Goal: Task Accomplishment & Management: Manage account settings

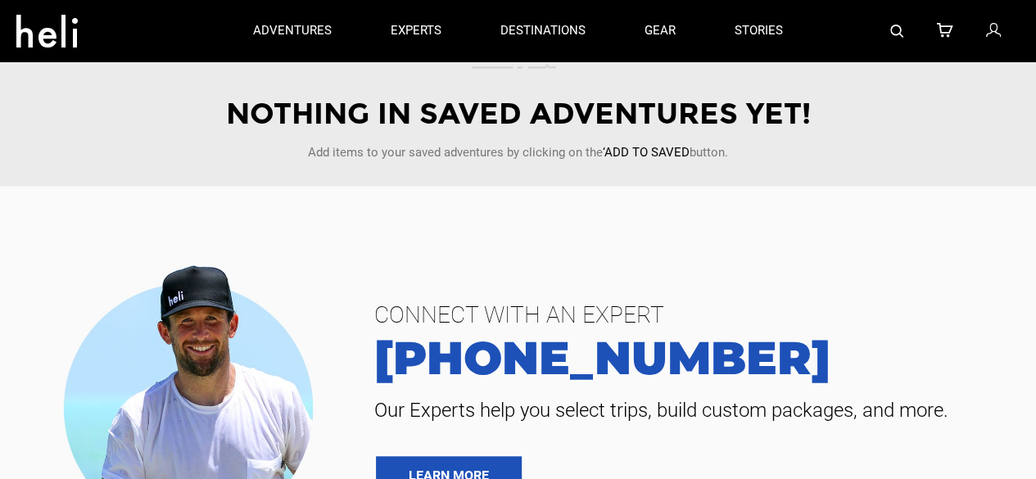
scroll to position [136, 0]
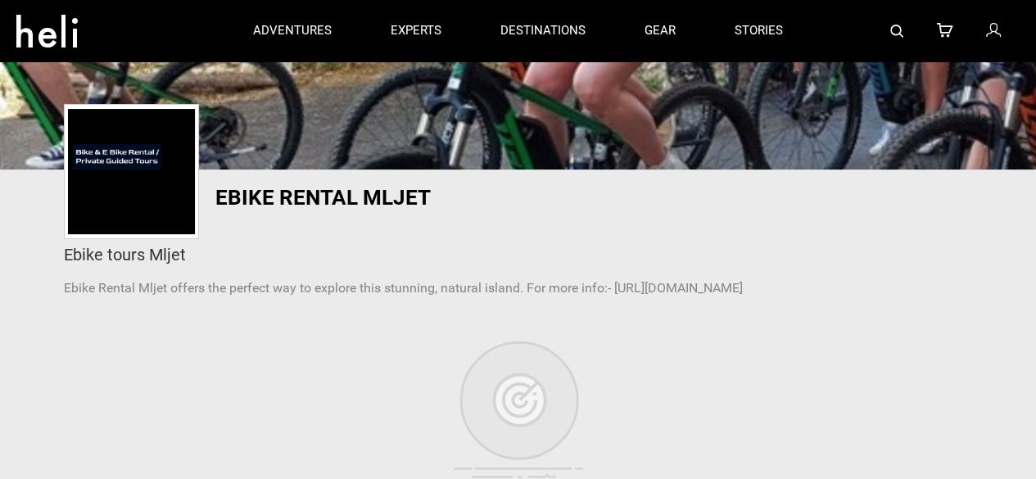
click at [987, 22] on icon at bounding box center [992, 30] width 15 height 21
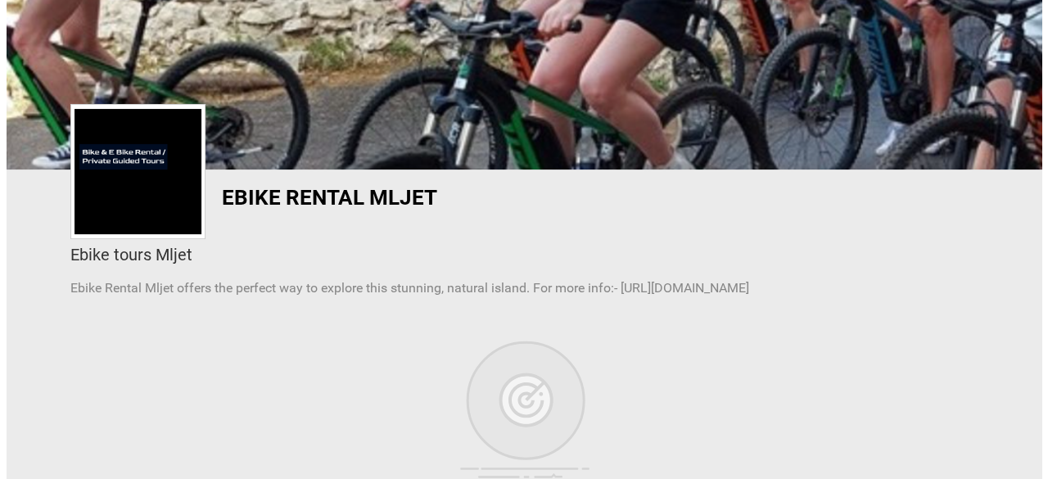
scroll to position [0, 0]
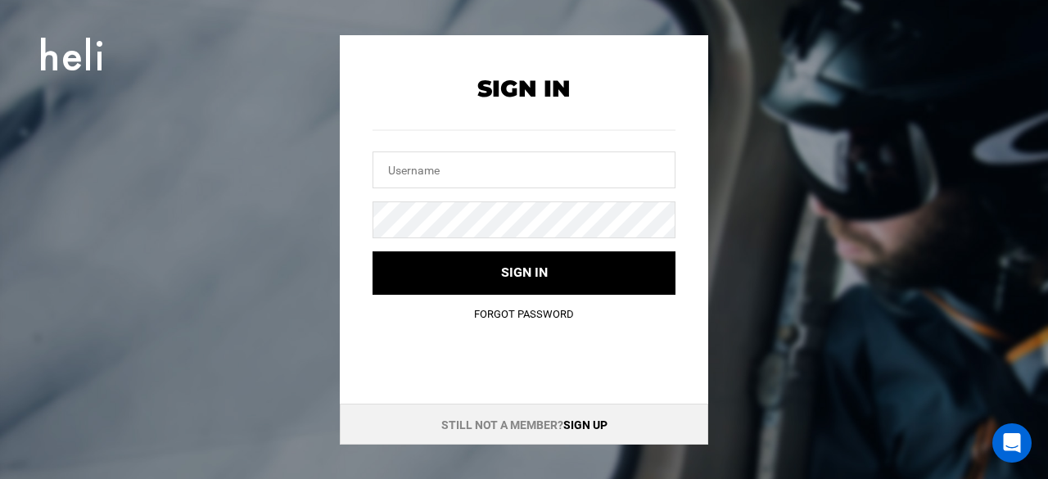
click at [594, 426] on link "Sign up" at bounding box center [585, 424] width 44 height 13
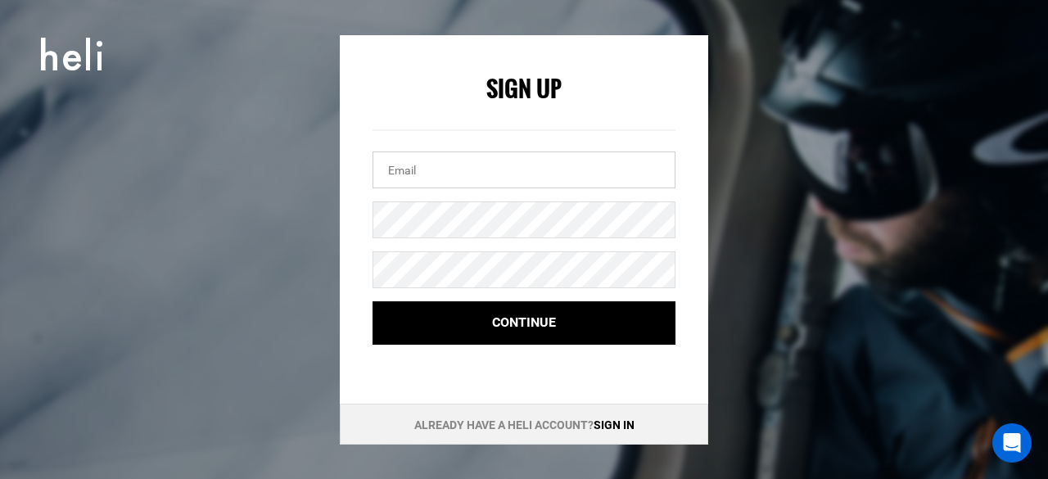
click at [426, 169] on input "email" at bounding box center [524, 169] width 303 height 37
click at [409, 169] on input "email" at bounding box center [524, 169] width 303 height 37
paste input "fulltideoceansafarisca@gmail.com"
type input "fulltideoceansafarisca@gmail.com"
click at [499, 240] on form "Sign Up fulltideoceansafarisca@gmail.com Continue" at bounding box center [524, 210] width 303 height 269
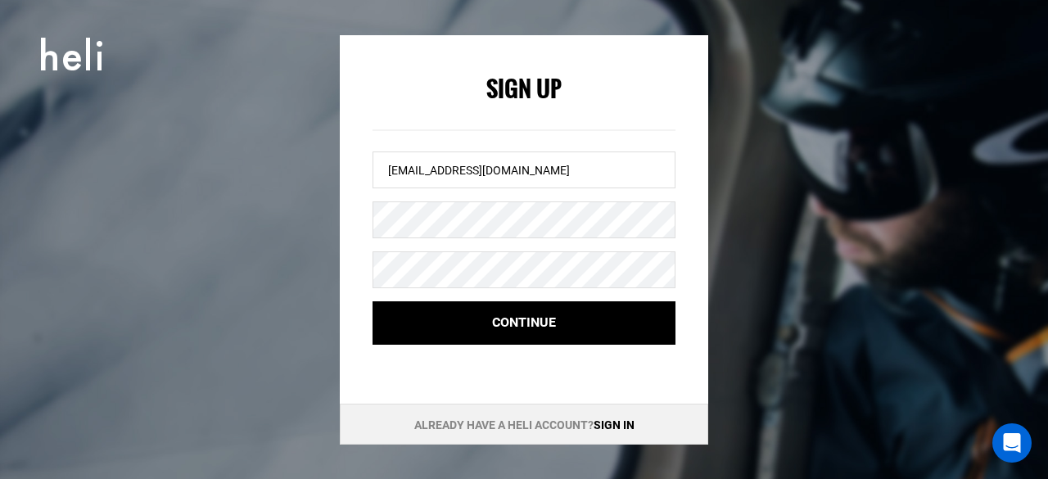
click at [445, 288] on form "Sign Up fulltideoceansafarisca@gmail.com Continue" at bounding box center [524, 210] width 303 height 269
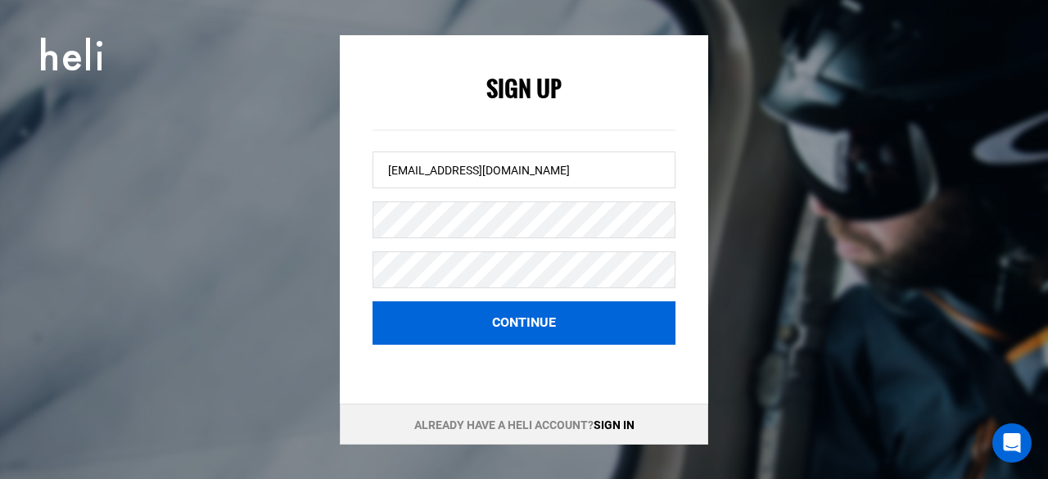
click at [447, 340] on button "Continue" at bounding box center [524, 322] width 303 height 43
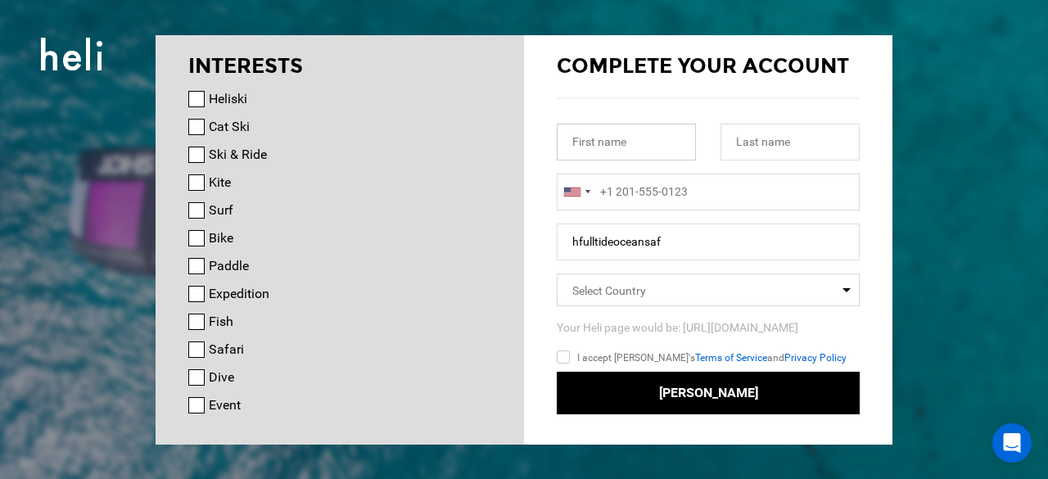
click at [590, 150] on input "text" at bounding box center [626, 142] width 139 height 37
click at [612, 147] on input "text" at bounding box center [626, 142] width 139 height 37
paste input "Full Tide"
type input "Full Tide"
click at [752, 142] on input "text" at bounding box center [789, 142] width 139 height 37
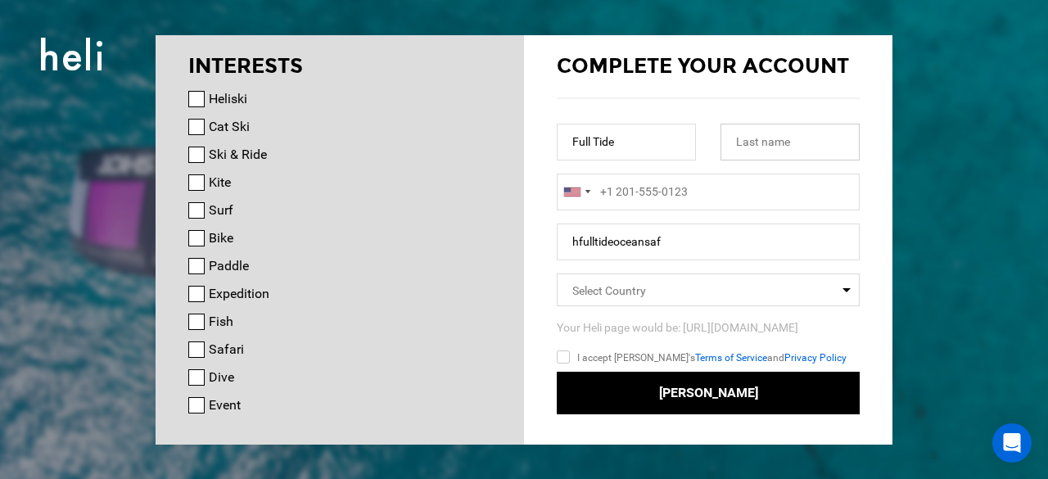
paste input "Ocean Safaris"
type input "Ocean Safaris"
type input "+1"
click at [655, 193] on input "+1" at bounding box center [708, 192] width 303 height 37
click at [580, 192] on div at bounding box center [572, 191] width 16 height 9
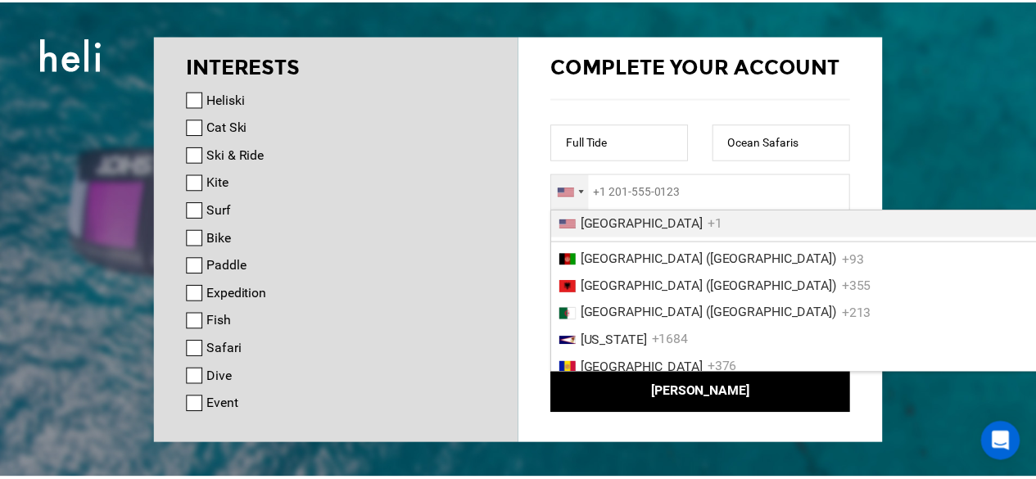
scroll to position [912, 0]
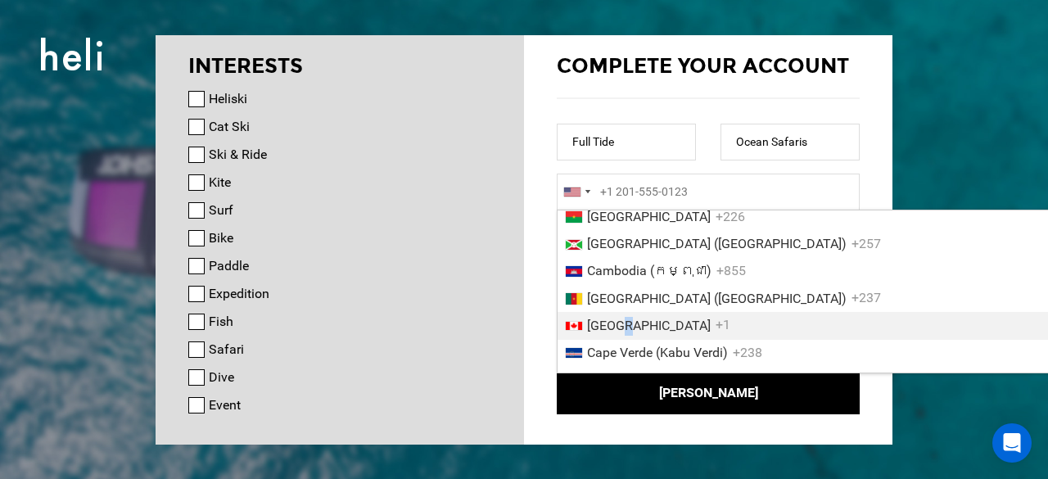
click at [627, 333] on span "Canada" at bounding box center [649, 326] width 124 height 16
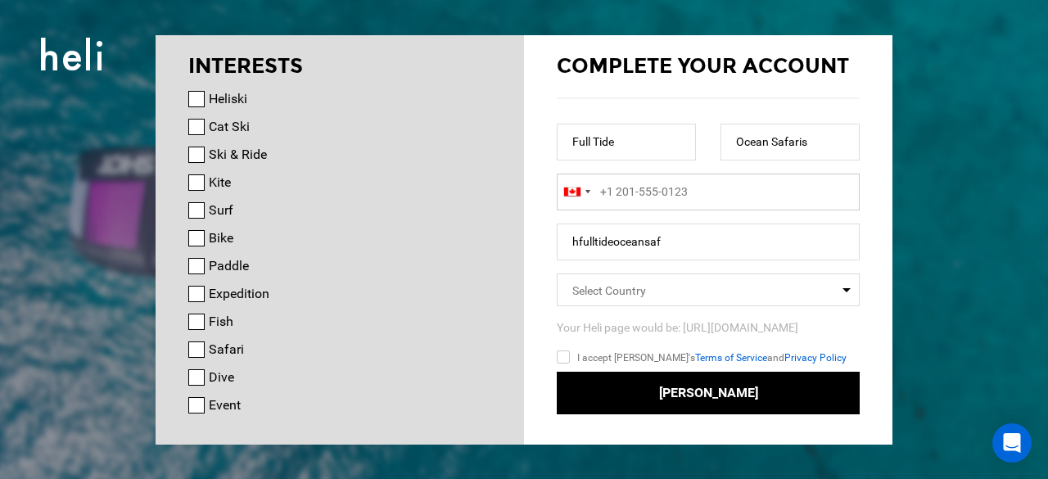
type input "+1"
click at [660, 179] on input "+1" at bounding box center [708, 192] width 303 height 37
paste input "5067550372"
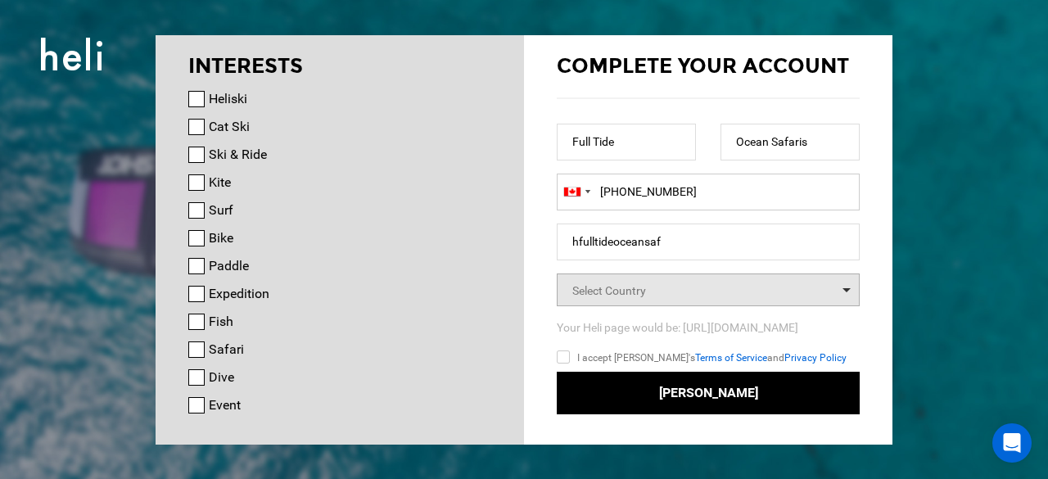
type input "+15067550372"
click at [585, 295] on span "Select Country" at bounding box center [609, 290] width 74 height 13
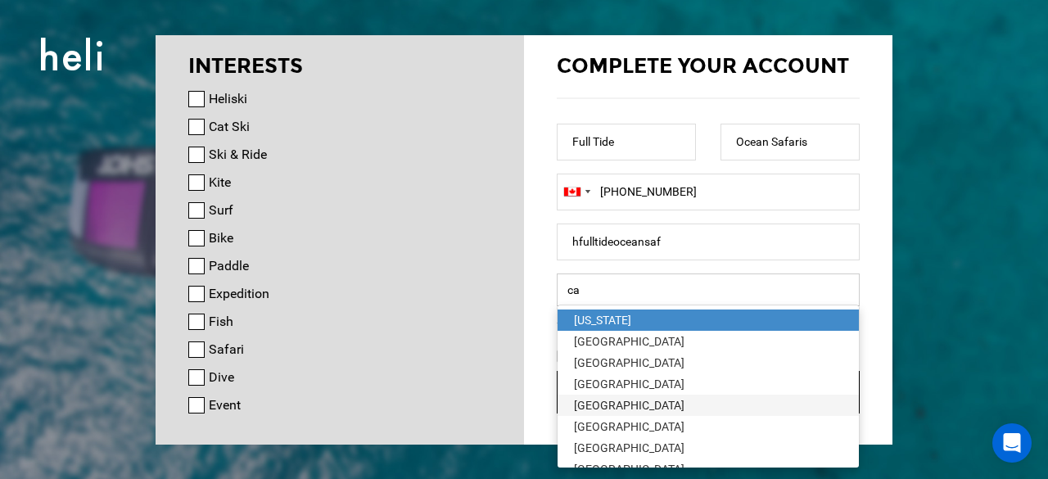
type input "ca"
click at [603, 409] on div "Canada" at bounding box center [708, 405] width 269 height 16
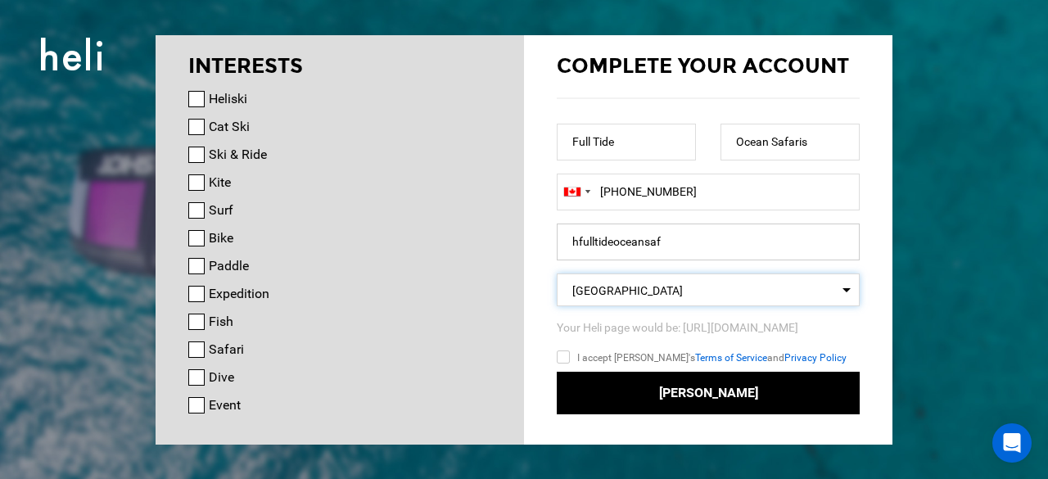
drag, startPoint x: 673, startPoint y: 246, endPoint x: 691, endPoint y: 235, distance: 21.3
click at [691, 235] on input "hfulltideoceansaf" at bounding box center [708, 242] width 303 height 37
click at [698, 232] on input "hfulltideoceansaf" at bounding box center [708, 242] width 303 height 37
drag, startPoint x: 675, startPoint y: 252, endPoint x: 511, endPoint y: 251, distance: 163.7
click at [511, 35] on div "INTERESTS Heliski Cat Ski Ski & Ride Kite Surf Bike Paddle Expedition Fish Safa…" at bounding box center [524, 35] width 737 height 0
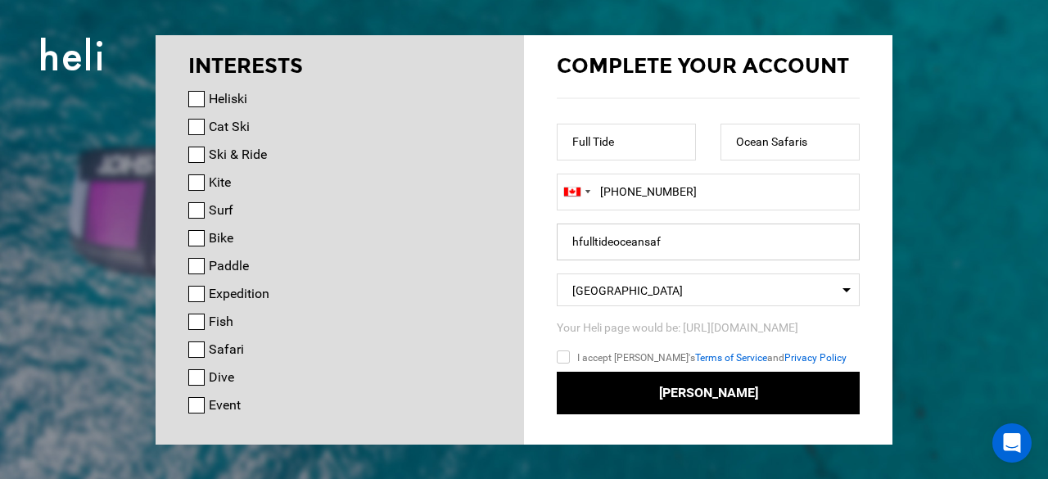
paste input "Fulltidewhalewatchin"
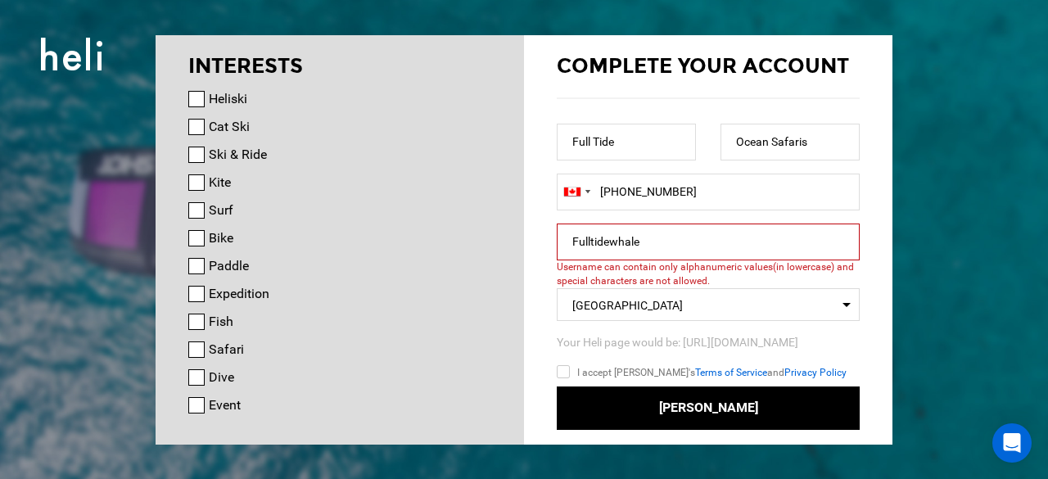
click at [509, 244] on div "INTERESTS Heliski Cat Ski Ski & Ride Kite Surf Bike Paddle Expedition Fish Safa…" at bounding box center [340, 225] width 368 height 380
click at [544, 245] on div "Complete your account Full Tide Ocean Safaris United States +1 Afghanistan (‫اف…" at bounding box center [708, 232] width 368 height 395
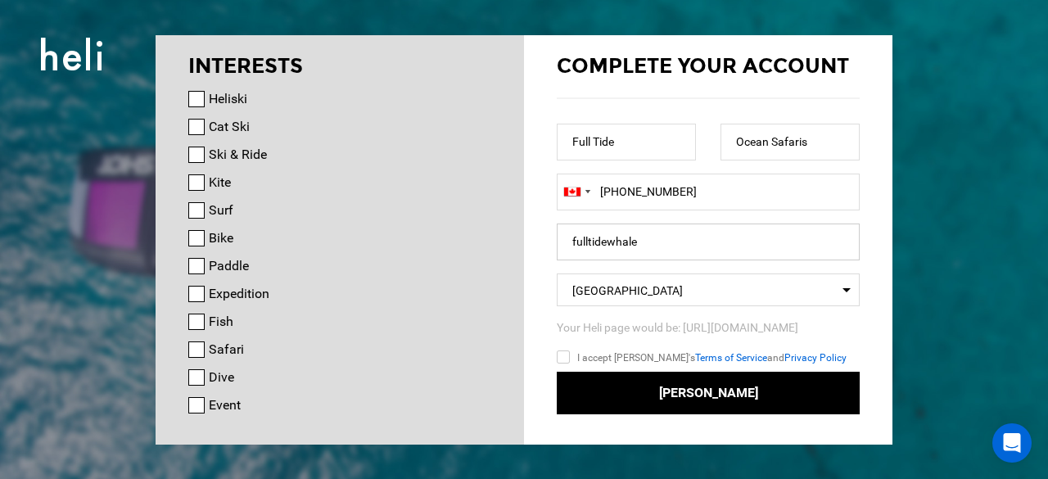
type input "fulltidewhale"
drag, startPoint x: 694, startPoint y: 205, endPoint x: 678, endPoint y: 215, distance: 19.5
click at [698, 203] on input "+15067550372" at bounding box center [708, 192] width 303 height 37
click at [661, 248] on input "fulltidewhale" at bounding box center [708, 242] width 303 height 37
click at [567, 361] on input "I accept Heli's Terms of Service and Privacy Policy" at bounding box center [587, 360] width 61 height 24
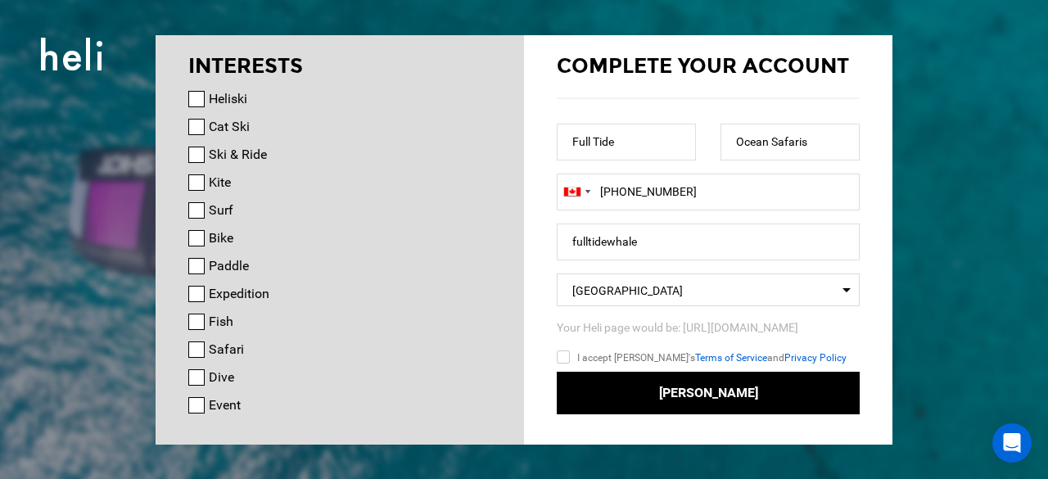
checkbox input "true"
drag, startPoint x: 631, startPoint y: 133, endPoint x: 666, endPoint y: 152, distance: 39.6
click at [634, 132] on input "Full Tide" at bounding box center [626, 142] width 139 height 37
click at [809, 151] on input "Ocean Safaris" at bounding box center [789, 142] width 139 height 37
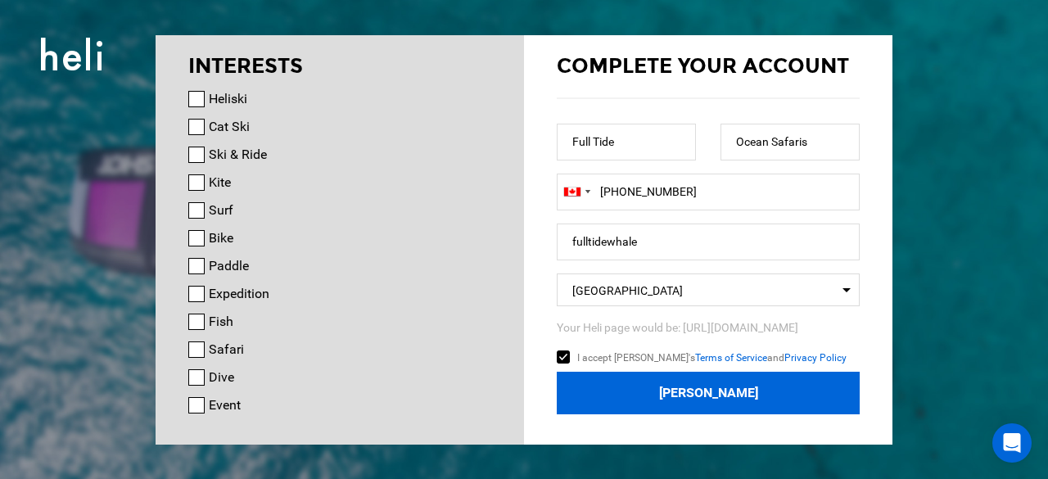
click at [693, 387] on button "Join Heli" at bounding box center [708, 393] width 303 height 43
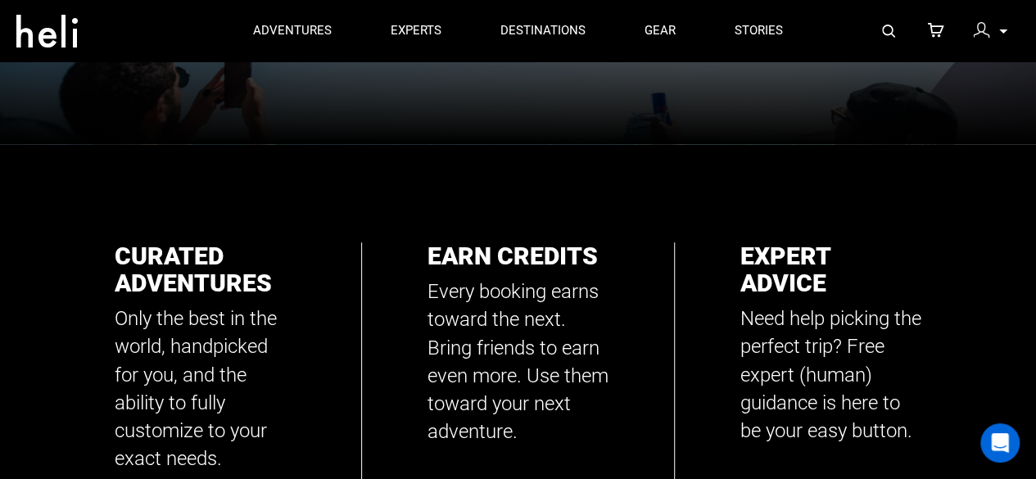
scroll to position [93, 0]
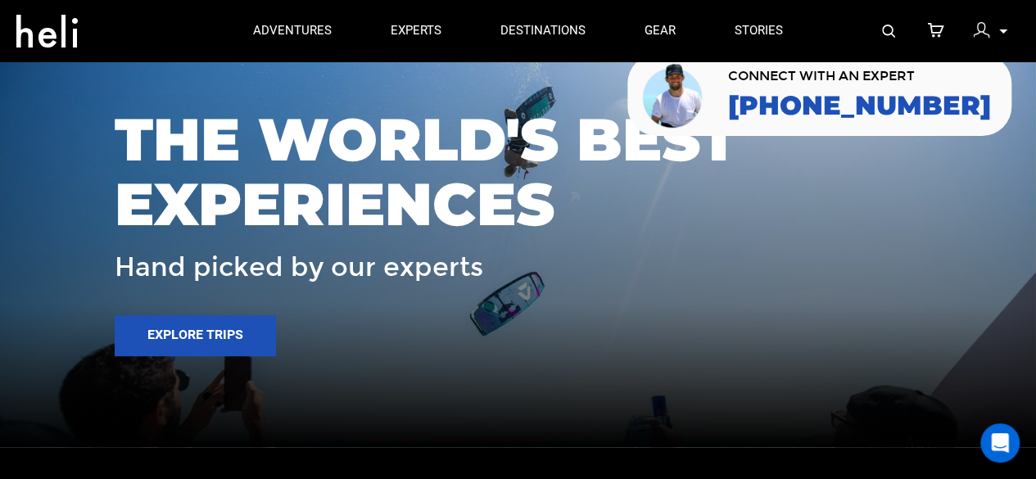
click at [974, 30] on img at bounding box center [981, 30] width 16 height 16
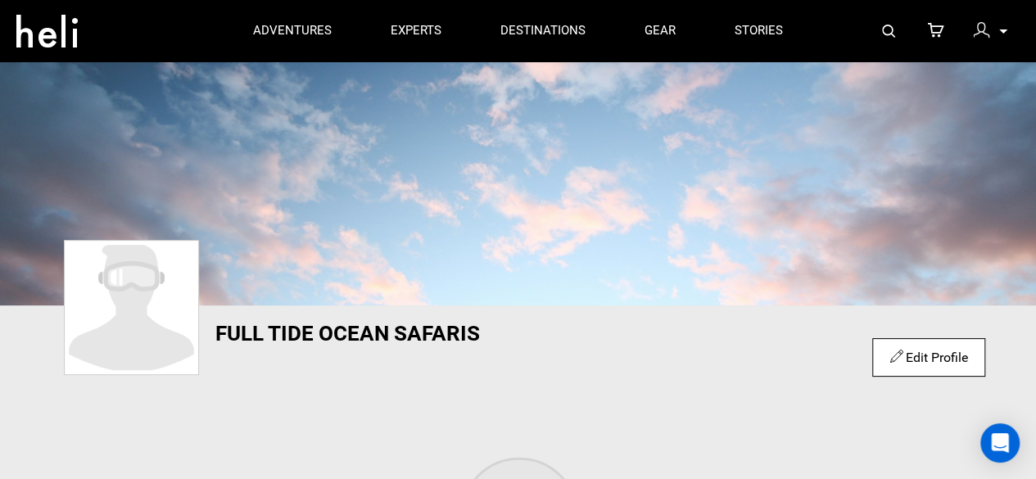
click at [893, 358] on icon at bounding box center [895, 356] width 13 height 19
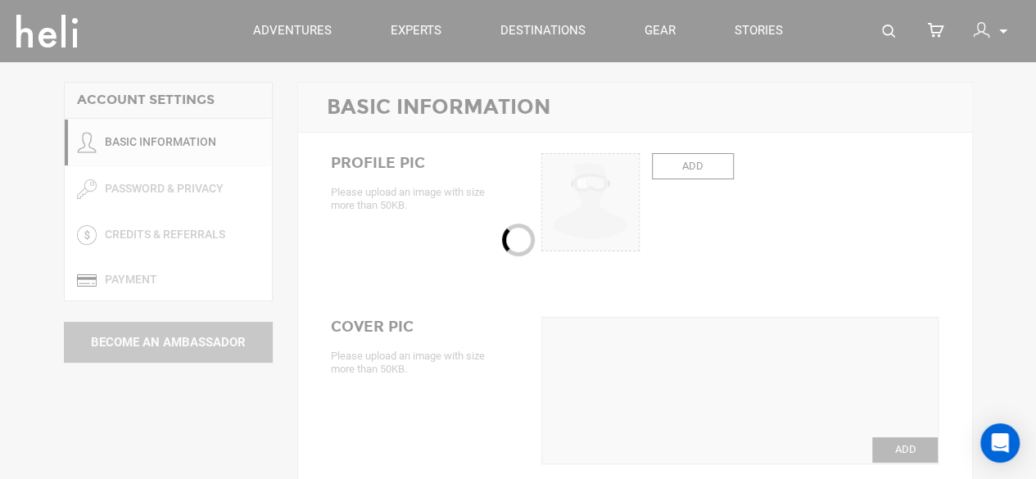
type input "Full Tide"
type input "Ocean Safaris"
type input "fulltidewhale"
type input "fulltideoceansafarisca@gmail.com"
type input "+1 506-755-0372"
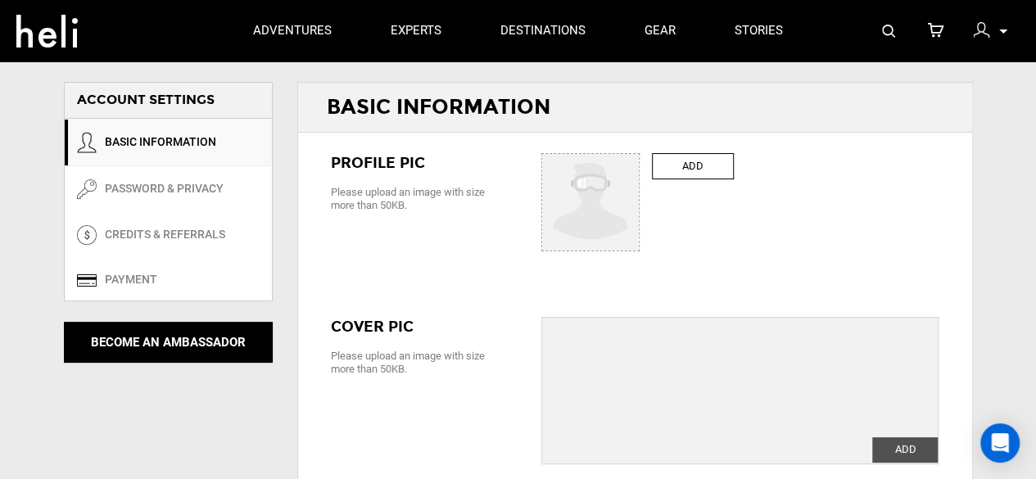
drag, startPoint x: 691, startPoint y: 164, endPoint x: 705, endPoint y: 156, distance: 15.7
click at [698, 160] on label "ADD" at bounding box center [693, 166] width 82 height 27
click at [755, 196] on div "ADD ADD Change Sorry this image is too small. Please upload an image with size …" at bounding box center [740, 206] width 422 height 106
click at [683, 172] on label "ADD" at bounding box center [693, 166] width 82 height 27
click at [640, 172] on input "ADD" at bounding box center [591, 203] width 98 height 98
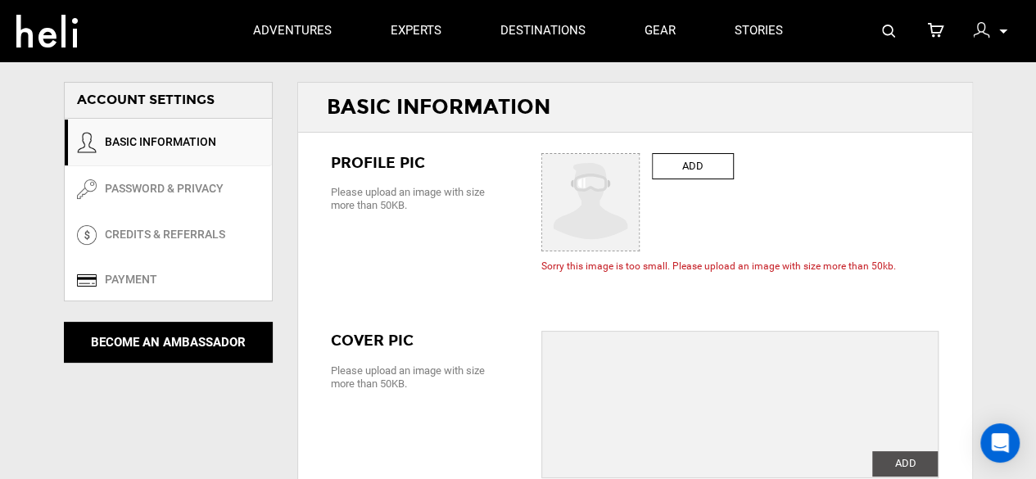
click at [697, 165] on label "ADD" at bounding box center [693, 166] width 82 height 27
click at [640, 165] on input "ADD" at bounding box center [591, 203] width 98 height 98
type input "C:\fakepath\Logo - Copy.jpg"
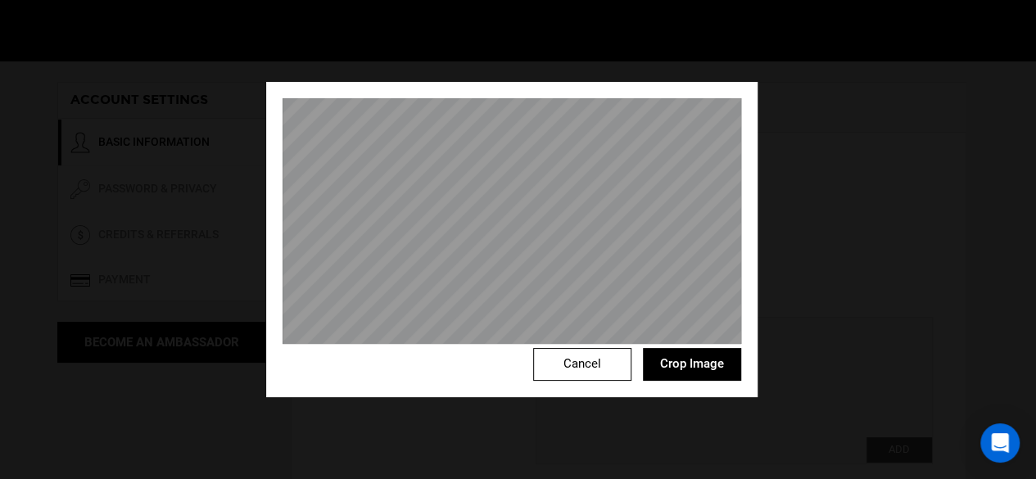
click at [680, 366] on button "Crop Image" at bounding box center [692, 364] width 98 height 33
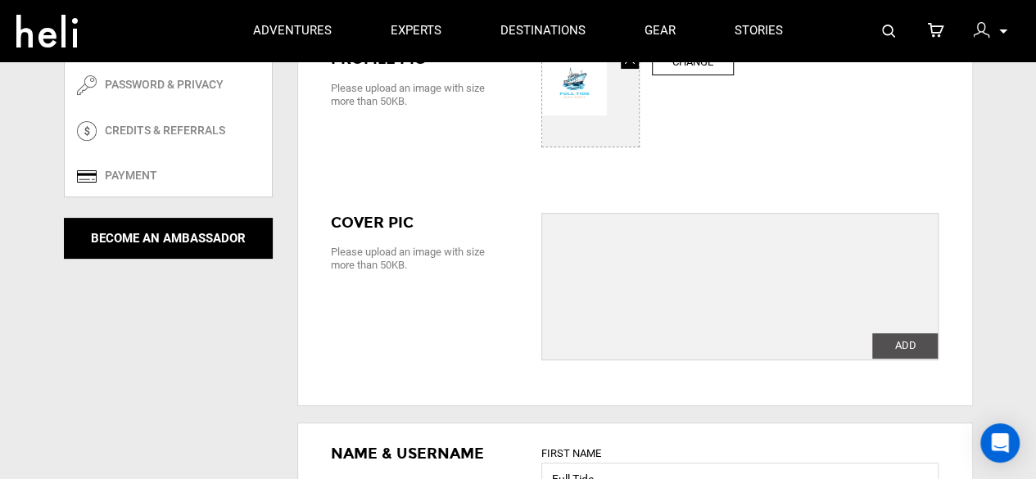
scroll to position [136, 0]
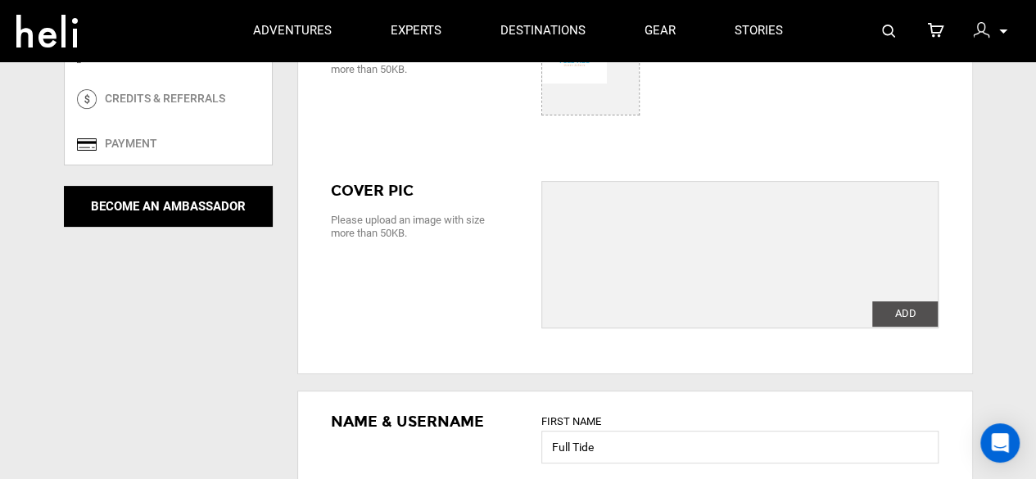
click at [916, 308] on label "ADD" at bounding box center [904, 313] width 65 height 25
click at [916, 308] on input "ADD" at bounding box center [904, 313] width 65 height 25
type input "C:\fakepath\3 - Copy.jpg"
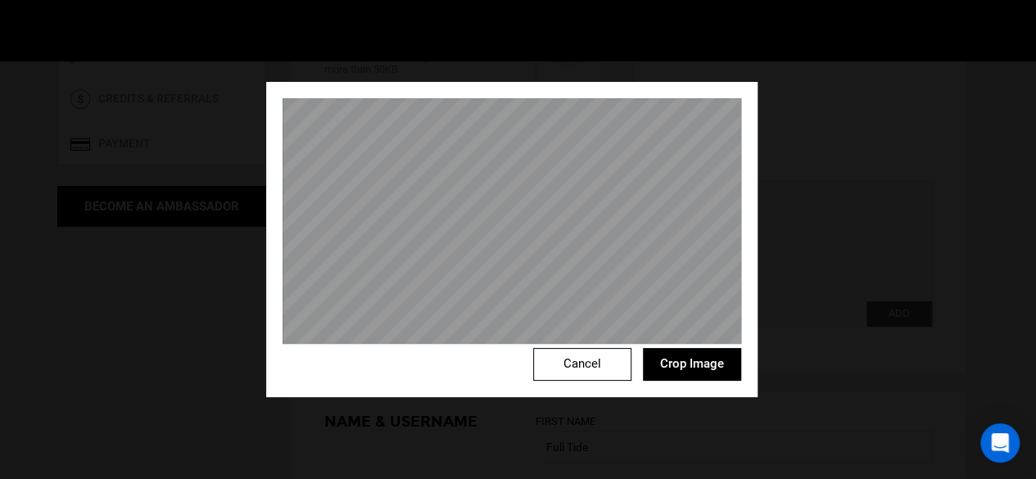
click at [688, 361] on button "Crop Image" at bounding box center [692, 364] width 98 height 33
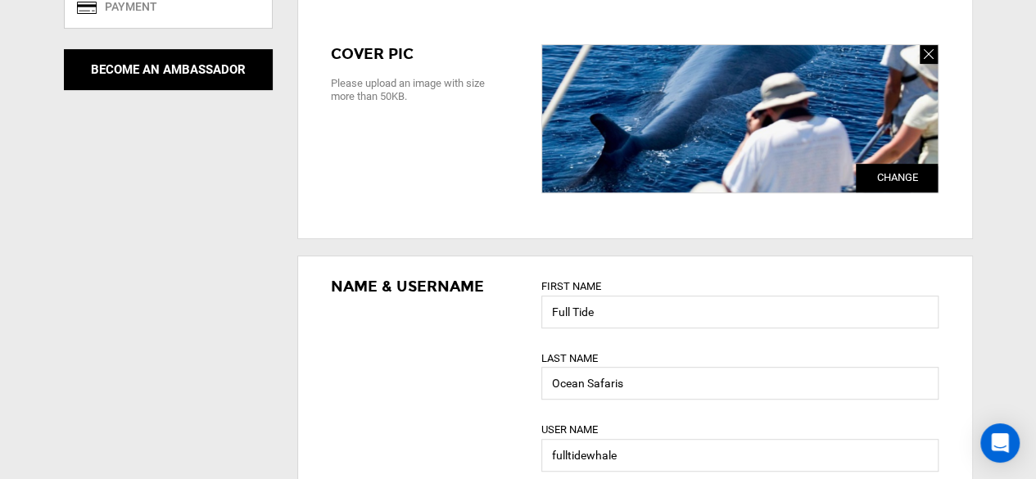
scroll to position [545, 0]
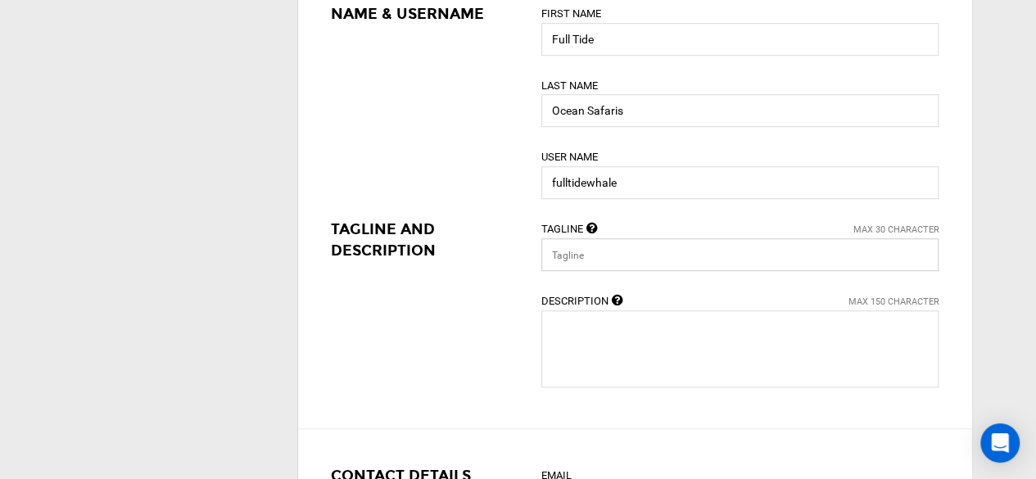
click at [589, 256] on input "text" at bounding box center [739, 254] width 397 height 33
paste input "Explore Whale Watching in the"
type input "Explore Whale Watching in the"
drag, startPoint x: 594, startPoint y: 279, endPoint x: 536, endPoint y: 284, distance: 58.3
click at [536, 284] on div "Tagline Max 30 Character Explore Whale Watching in the Description Max 150 Char…" at bounding box center [740, 313] width 422 height 188
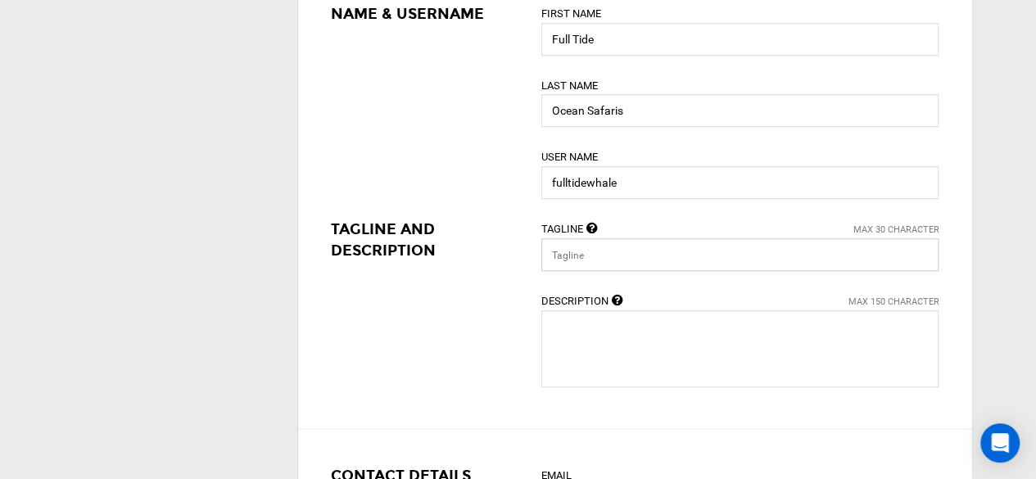
paste input "Bay of Fundy whale watching"
drag, startPoint x: 702, startPoint y: 260, endPoint x: 514, endPoint y: 269, distance: 187.7
click at [514, 269] on div "Name & Username First Name Full Tide Last Name Ocean Safaris User Name fulltide…" at bounding box center [635, 206] width 674 height 445
paste input "New Brunswick"
type input "New Brunswick whale watching"
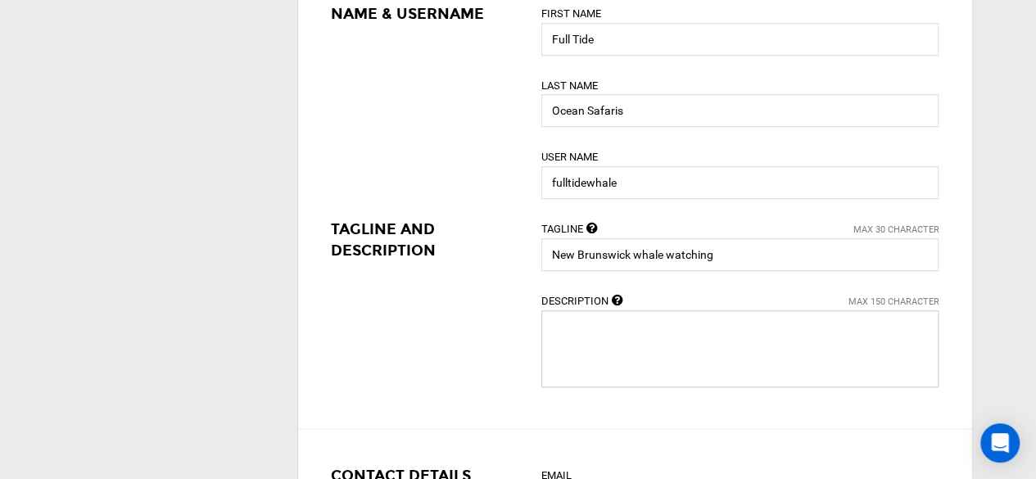
click at [573, 339] on textarea at bounding box center [739, 348] width 397 height 77
click at [600, 338] on textarea at bounding box center [739, 348] width 397 height 77
paste textarea "Full Tide Ocean Safaris offers exciting whale watching tours based in Deer Isla…"
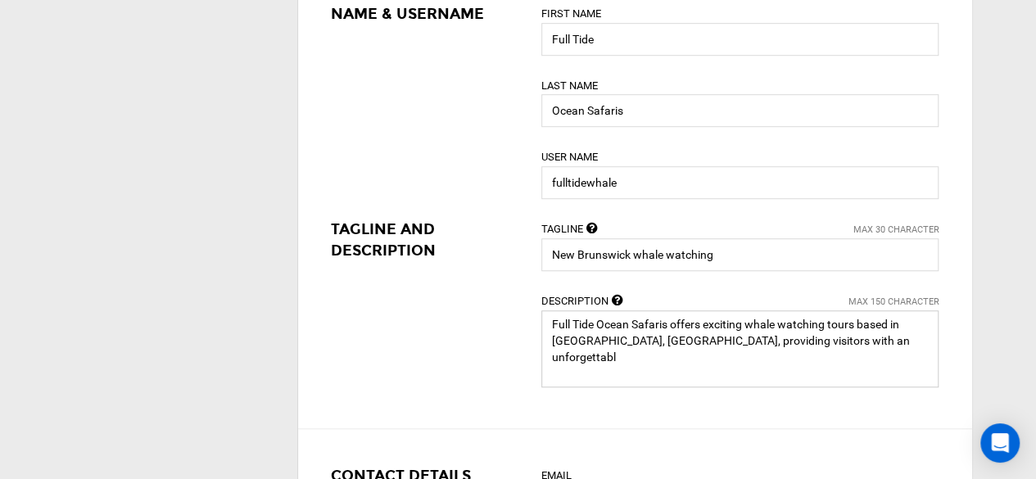
drag, startPoint x: 861, startPoint y: 340, endPoint x: 529, endPoint y: 322, distance: 332.9
click at [529, 322] on div "Tagline Max 30 Character New Brunswick whale watching Description Max 150 Chara…" at bounding box center [740, 313] width 422 height 188
paste textarea "What sets Full Tide Ocean Safaris apart is its proximity to the whale feeding g…"
click at [616, 360] on textarea at bounding box center [739, 348] width 397 height 77
click at [615, 359] on textarea at bounding box center [739, 348] width 397 height 77
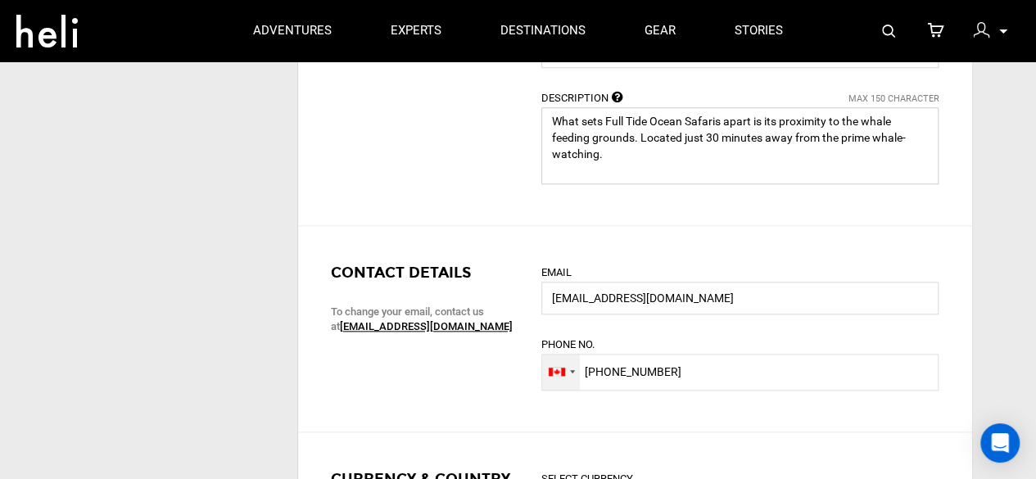
scroll to position [682, 0]
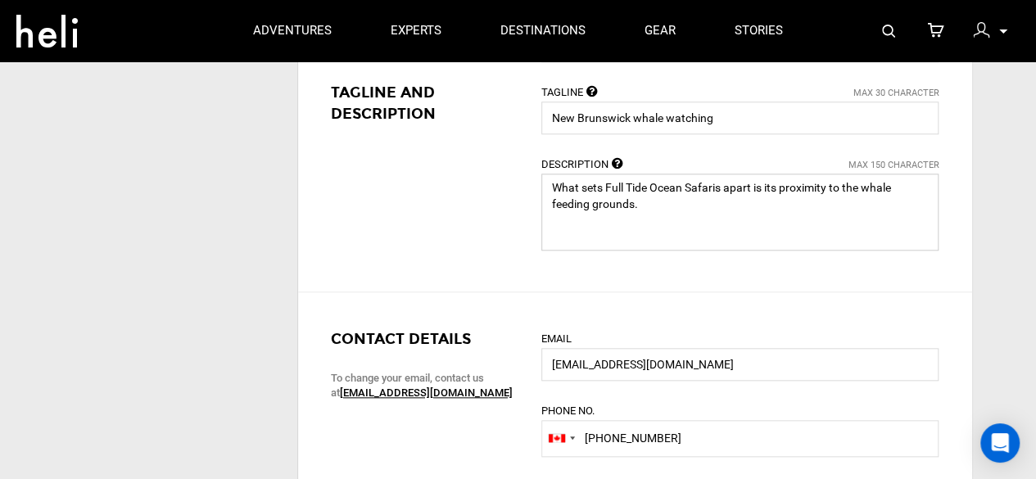
drag, startPoint x: 645, startPoint y: 202, endPoint x: 657, endPoint y: 222, distance: 22.7
click at [657, 222] on textarea at bounding box center [739, 212] width 397 height 77
paste textarea "For more info:-"
paste textarea "https://maps.app.goo.gl/Fu1gZTSmdndGsha29"
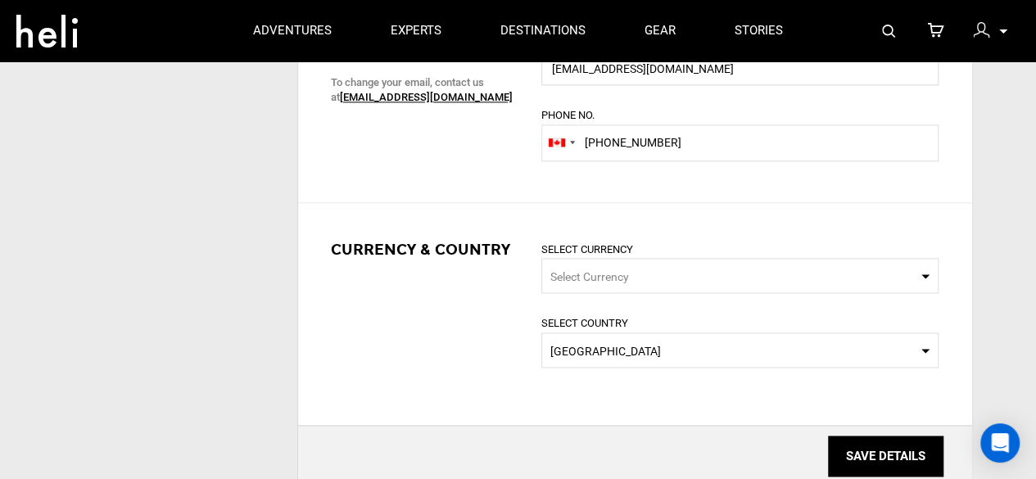
scroll to position [955, 0]
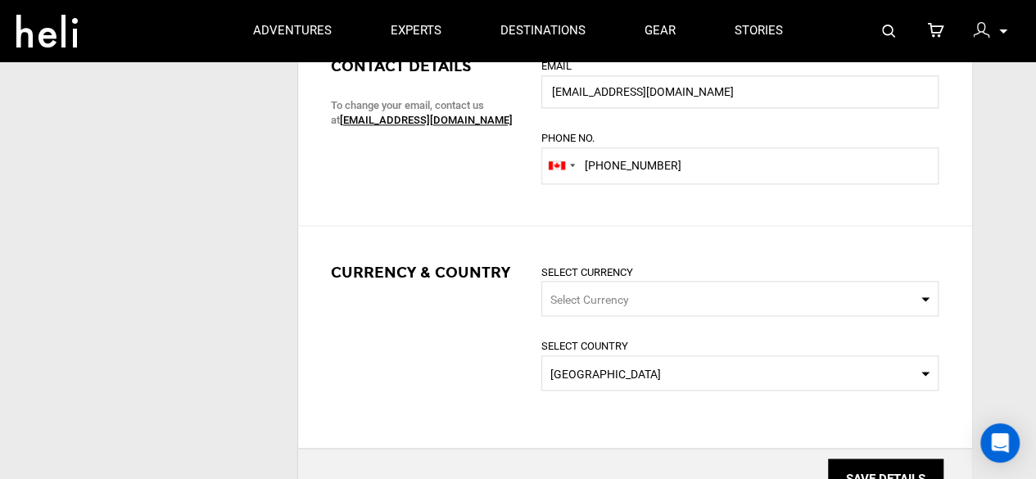
type textarea "What sets Full Tide Ocean Safaris apart is its proximity to the whale feeding g…"
click at [582, 300] on span "Select Currency" at bounding box center [589, 299] width 79 height 13
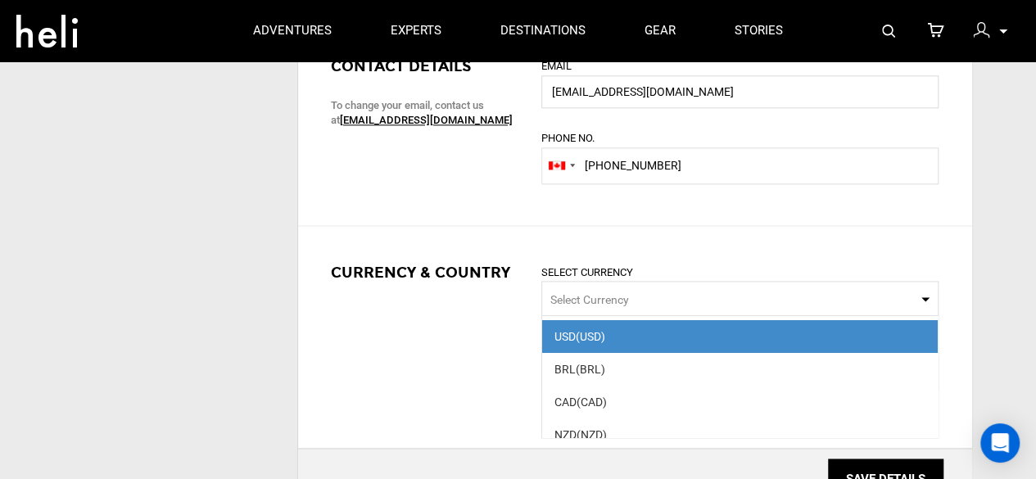
click at [514, 299] on div "Currency & Country Select Currency Select Currency USD (USD) BRL (BRL) CAD (CAD…" at bounding box center [635, 337] width 674 height 190
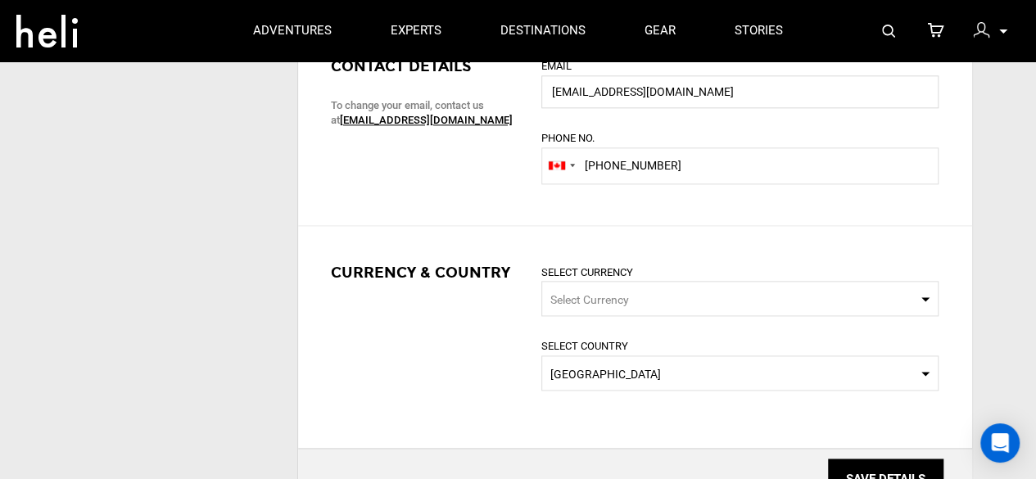
click at [600, 293] on span "Select Currency" at bounding box center [589, 299] width 79 height 13
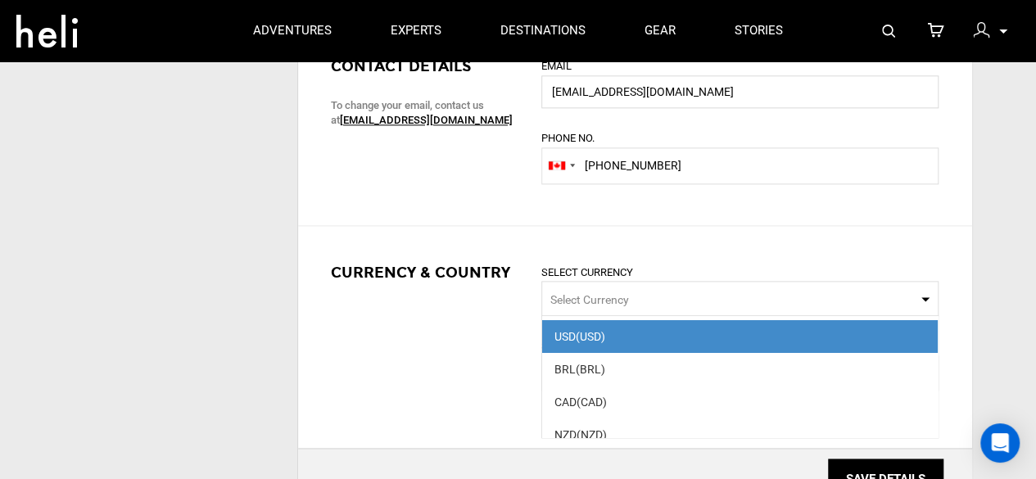
click at [603, 305] on span "Select Currency" at bounding box center [739, 298] width 397 height 35
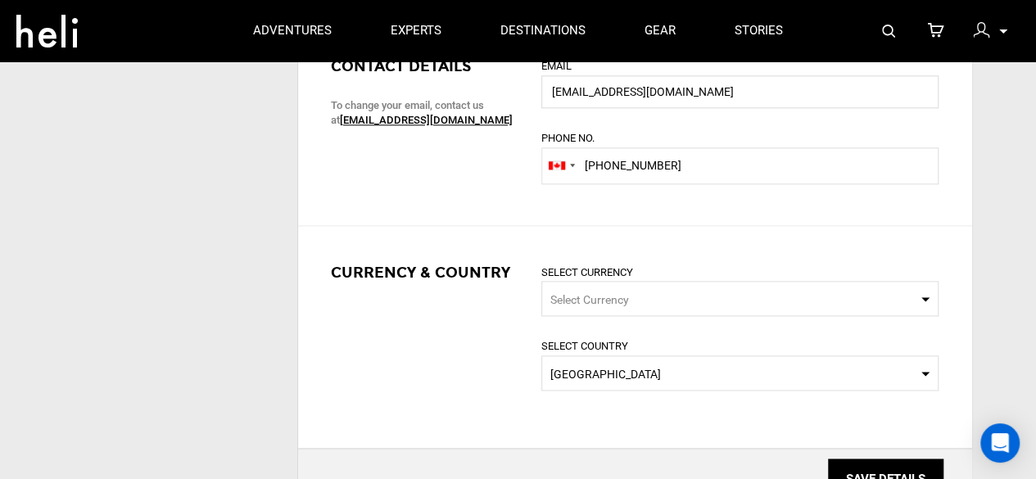
type input "c"
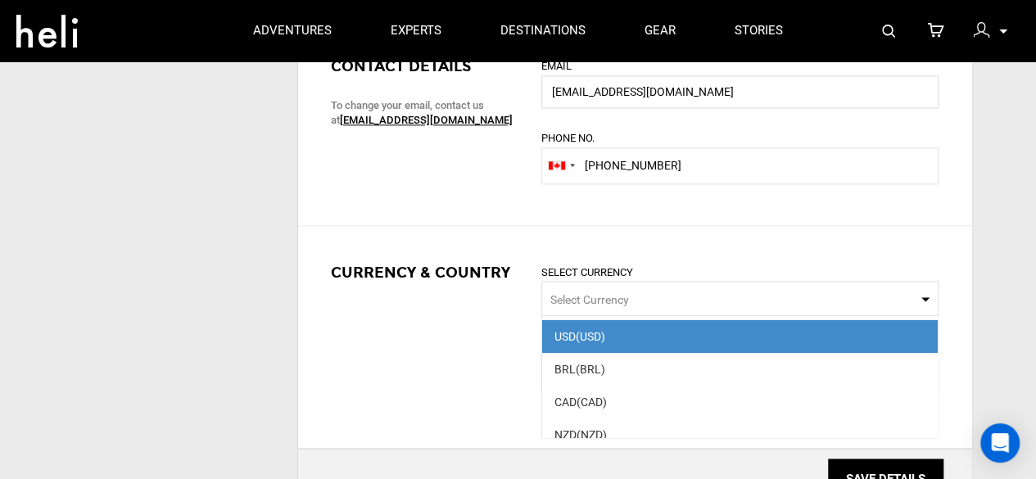
click at [450, 318] on div "Currency & Country Select Currency Select Currency c USD (USD) BRL (BRL) CAD (C…" at bounding box center [635, 337] width 674 height 190
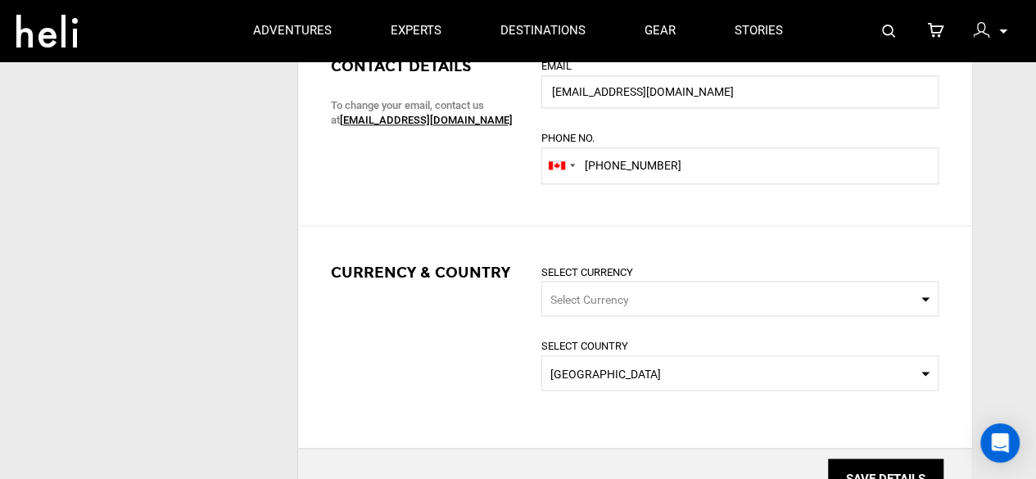
click at [585, 285] on span "Select Currency" at bounding box center [739, 298] width 397 height 35
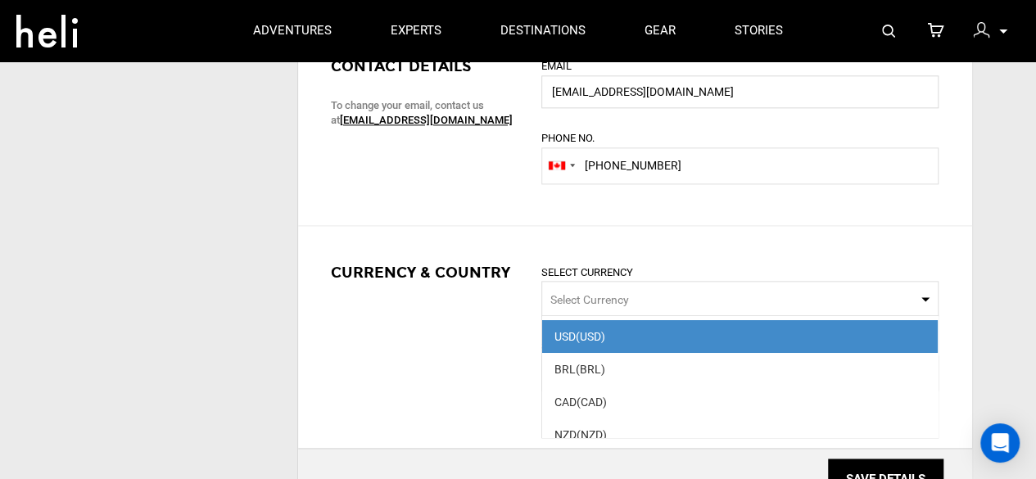
click at [593, 391] on span "CAD (CAD)" at bounding box center [739, 402] width 395 height 33
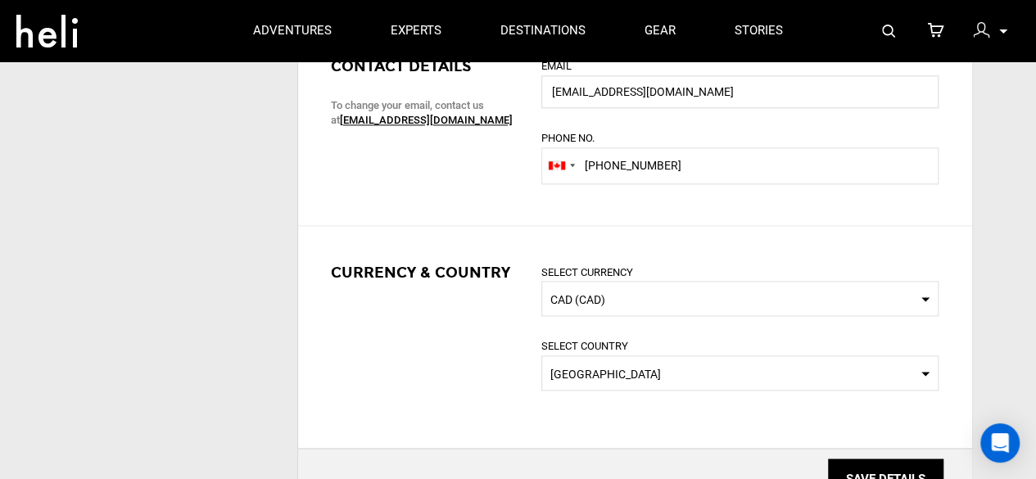
click at [458, 320] on div "Currency & Country Select Currency Select Currency CAD (CAD) Select Country Sel…" at bounding box center [635, 337] width 674 height 190
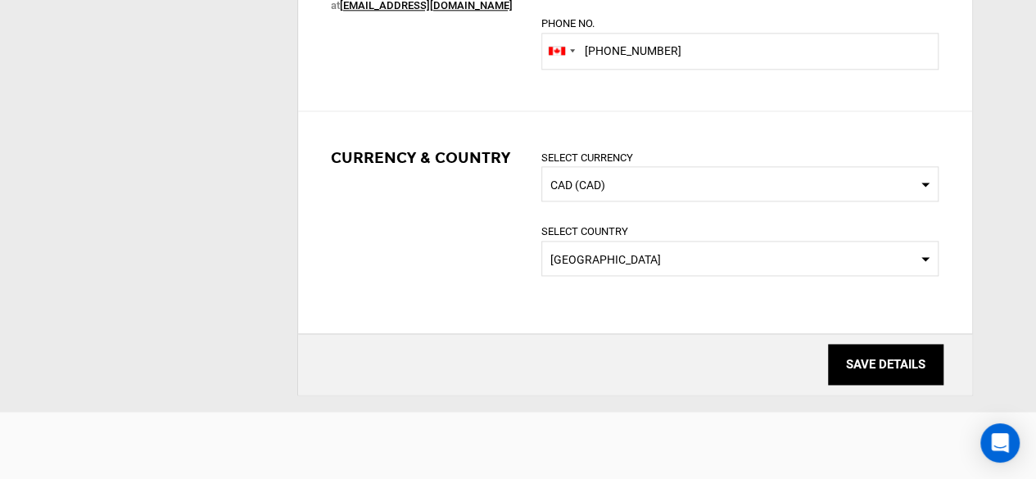
scroll to position [1091, 0]
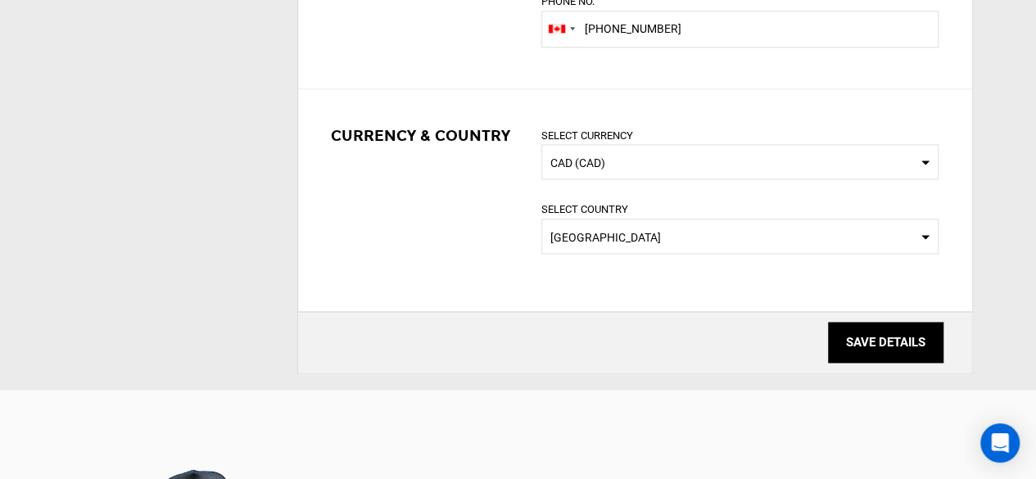
click at [898, 336] on input "SAVE DETAILS" at bounding box center [885, 342] width 115 height 41
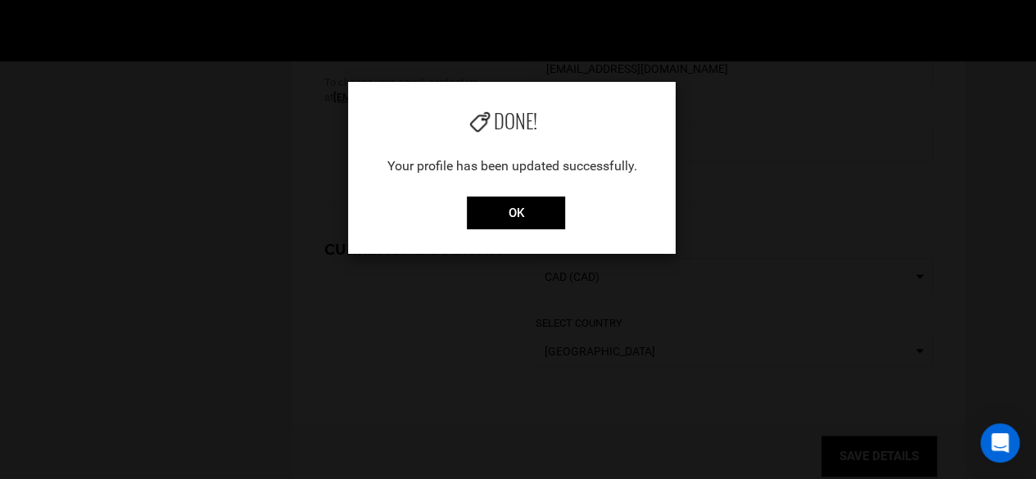
scroll to position [955, 0]
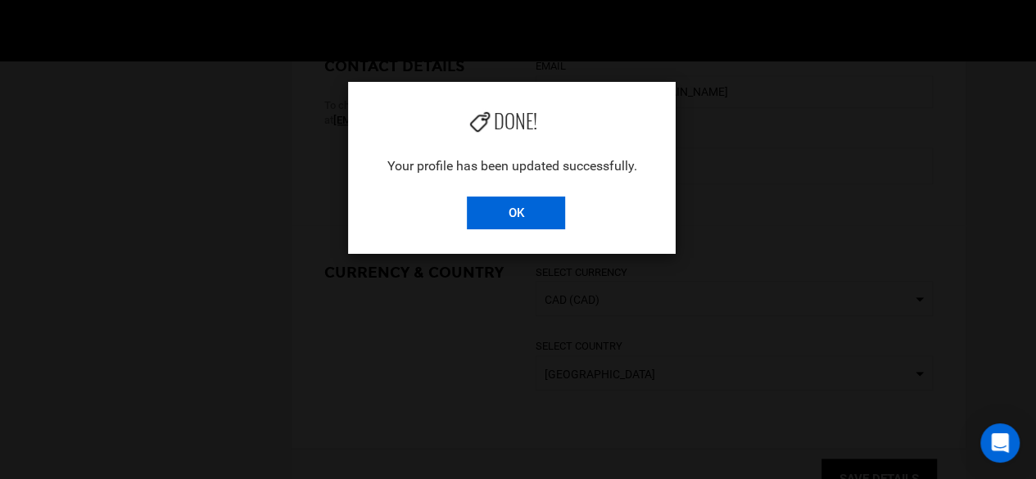
click at [531, 202] on input "OK" at bounding box center [516, 212] width 98 height 33
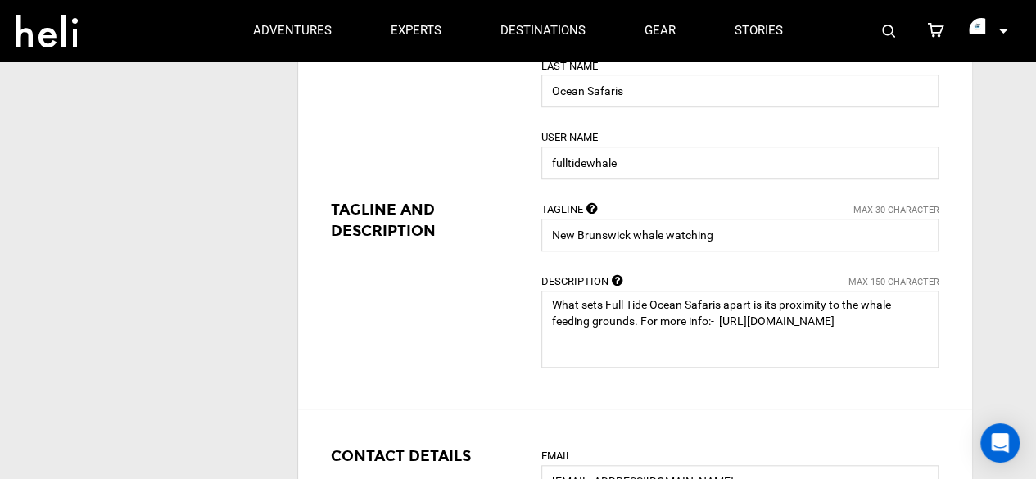
scroll to position [0, 0]
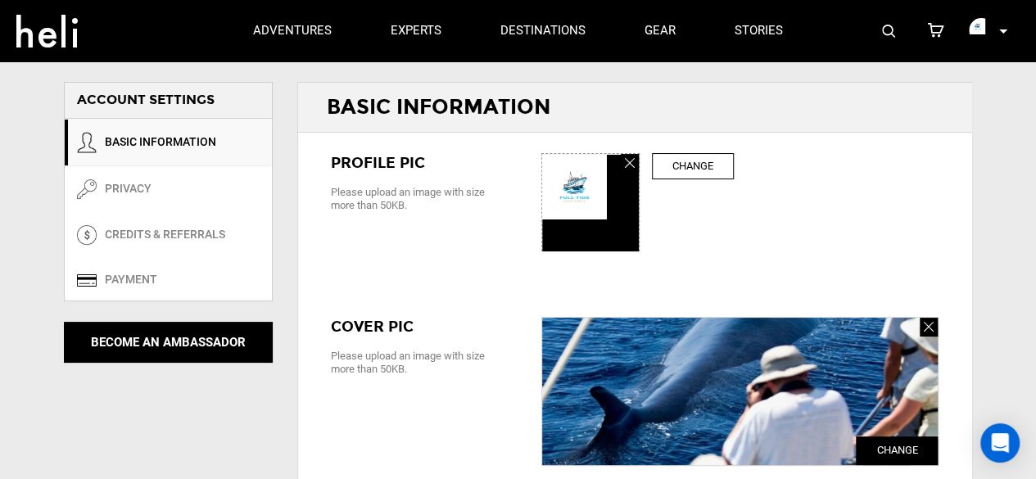
click at [979, 32] on img at bounding box center [981, 30] width 25 height 25
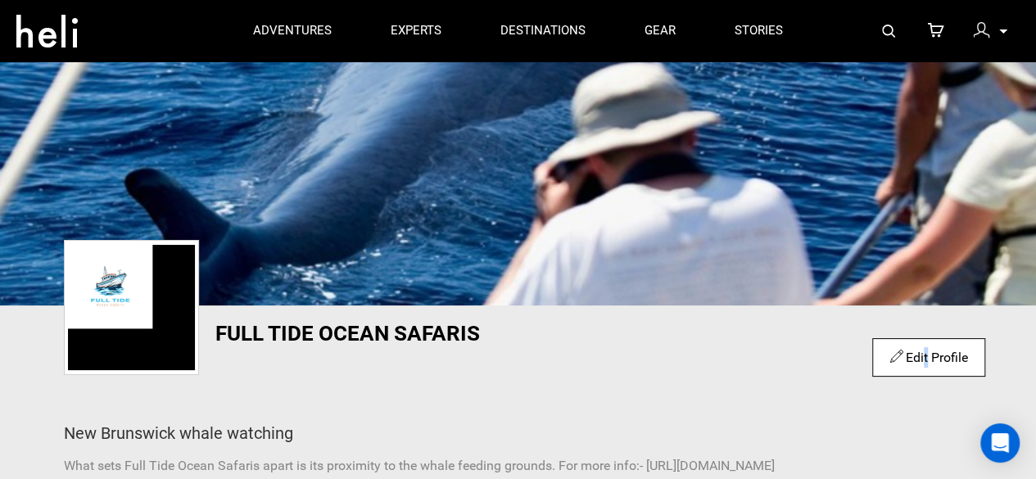
click at [920, 354] on link "Edit Profile" at bounding box center [928, 358] width 78 height 16
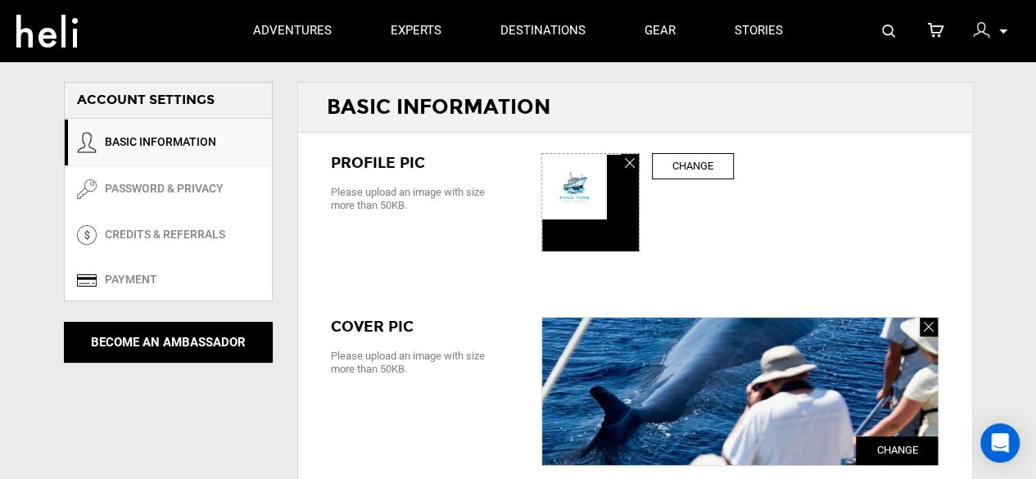
type input "Full Tide"
type input "Ocean Safaris"
type input "fulltidewhale"
type input "New Brunswick whale watching"
type textarea "What sets Full Tide Ocean Safaris apart is its proximity to the whale feeding g…"
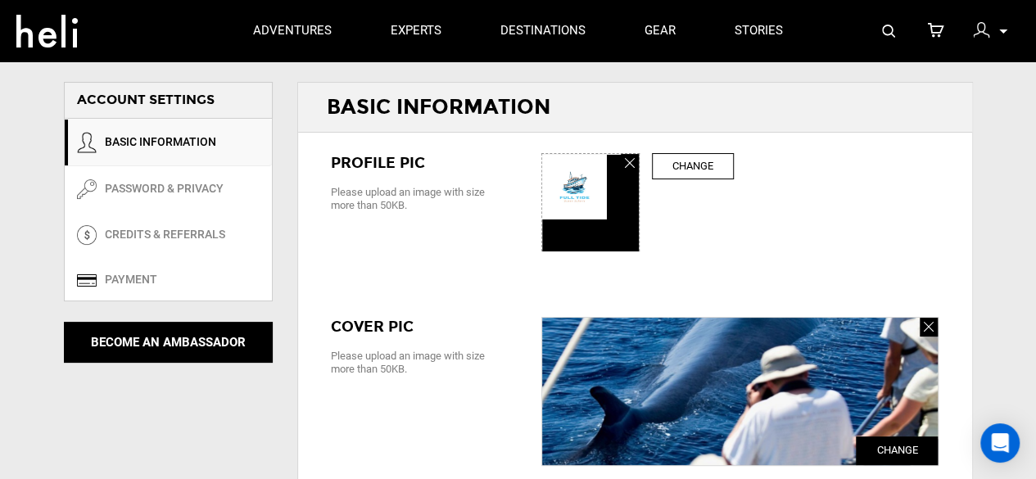
type input "fulltideoceansafarisca@gmail.com"
type input "+1 506-755-0372"
click at [639, 162] on div "ADD" at bounding box center [590, 202] width 97 height 97
click at [695, 163] on label "Change" at bounding box center [693, 166] width 82 height 27
click at [640, 163] on input "ADD" at bounding box center [591, 203] width 98 height 98
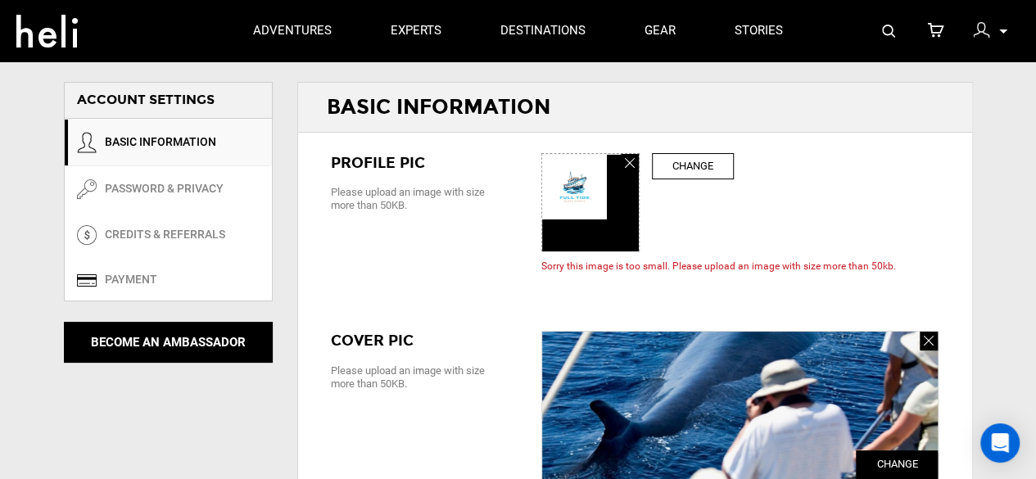
click at [621, 155] on link at bounding box center [630, 163] width 18 height 19
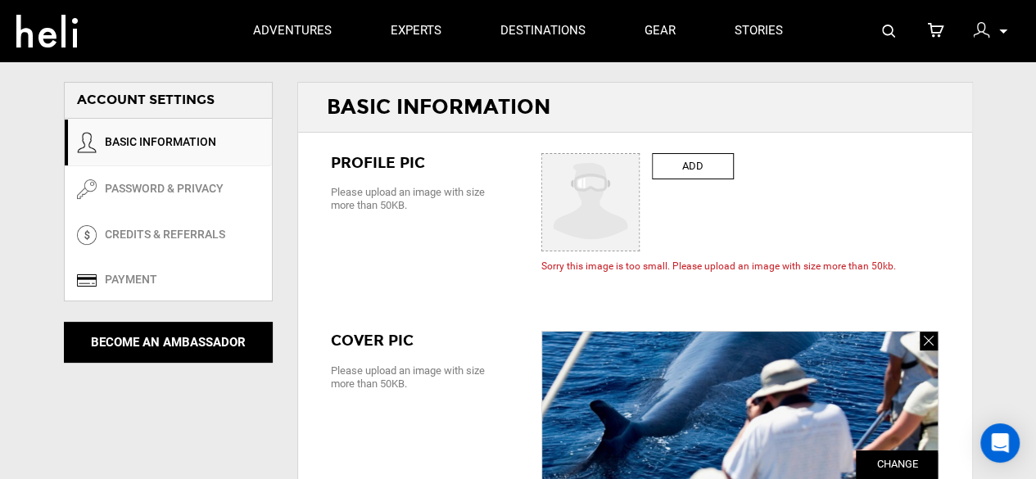
click at [678, 164] on label "ADD" at bounding box center [693, 166] width 82 height 27
click at [640, 164] on input "ADD" at bounding box center [591, 203] width 98 height 98
type input "C:\fakepath\Logo - Copy.jpg"
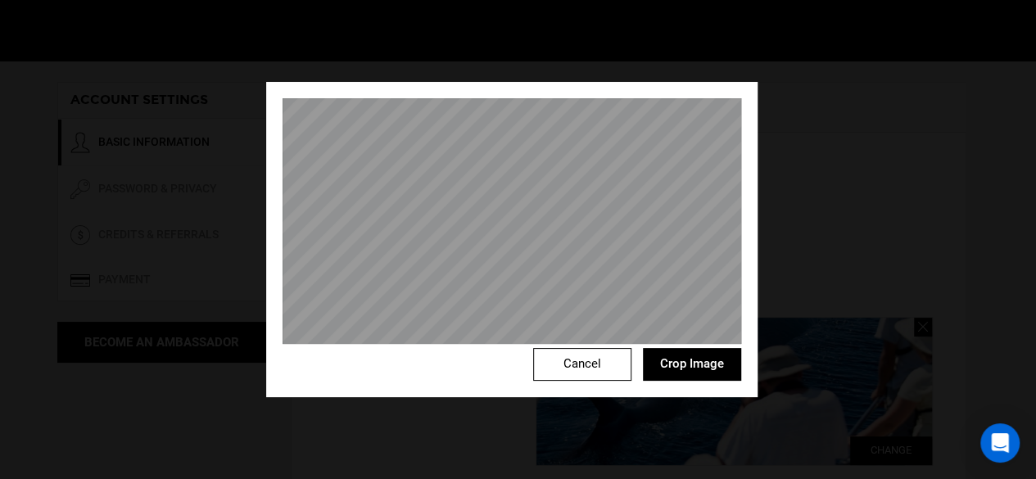
click at [494, 153] on div "Cancel Crop Image" at bounding box center [511, 239] width 491 height 315
click at [712, 364] on button "Crop Image" at bounding box center [692, 364] width 98 height 33
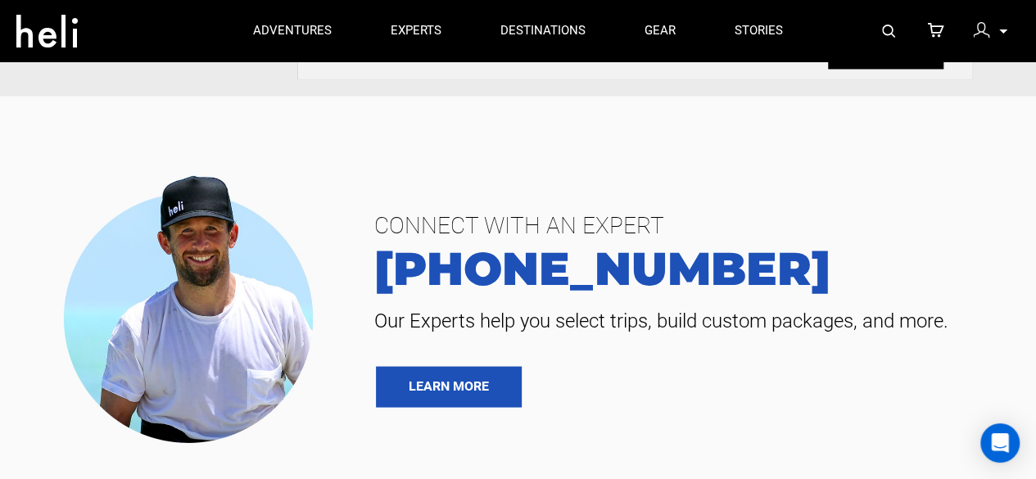
scroll to position [1228, 0]
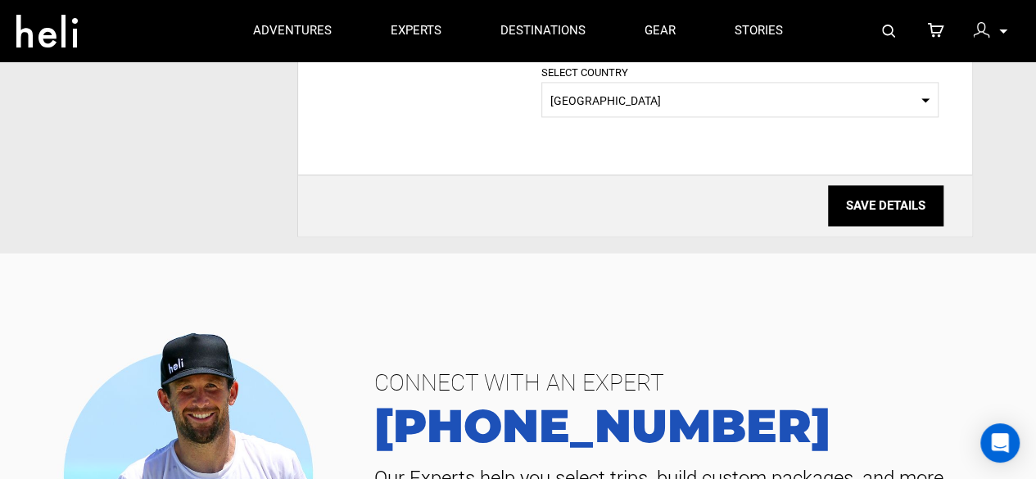
click at [876, 191] on input "SAVE DETAILS" at bounding box center [885, 205] width 115 height 41
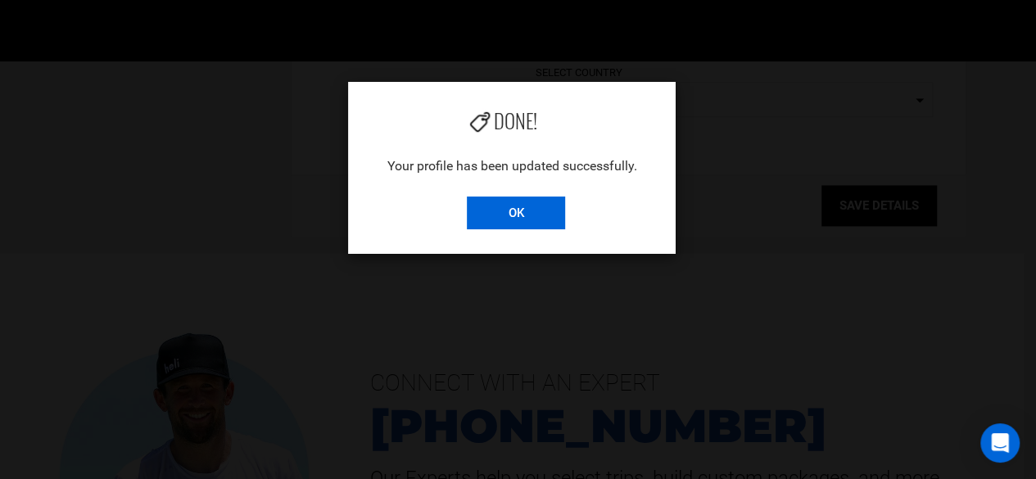
click at [511, 212] on input "OK" at bounding box center [516, 212] width 98 height 33
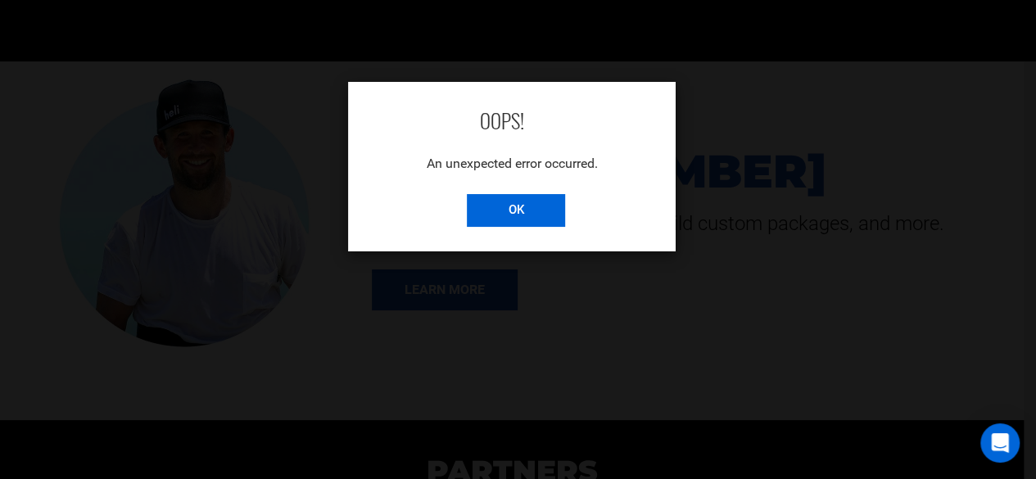
click at [528, 204] on input "OK" at bounding box center [516, 210] width 98 height 33
click at [493, 222] on input "OK" at bounding box center [516, 210] width 98 height 33
click at [544, 214] on input "OK" at bounding box center [516, 210] width 98 height 33
